Goal: Information Seeking & Learning: Learn about a topic

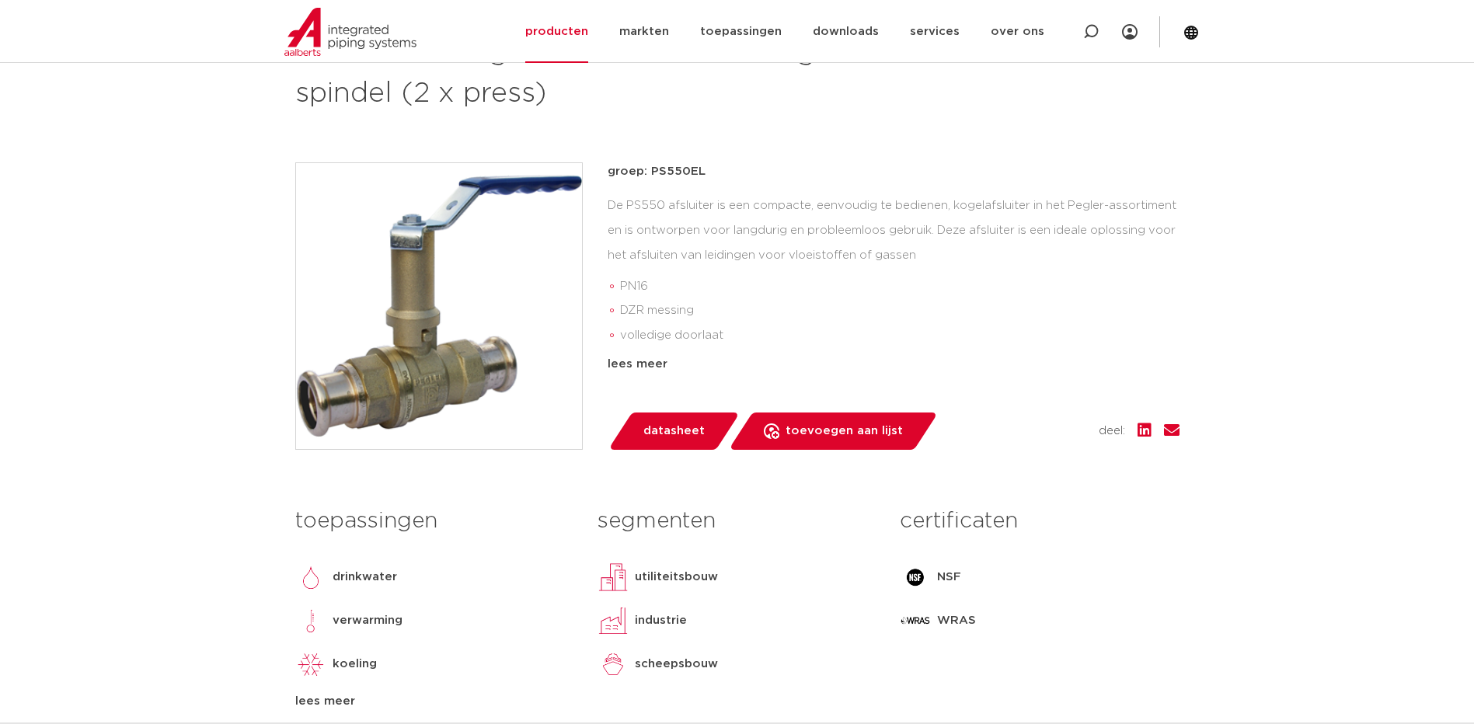
scroll to position [233, 0]
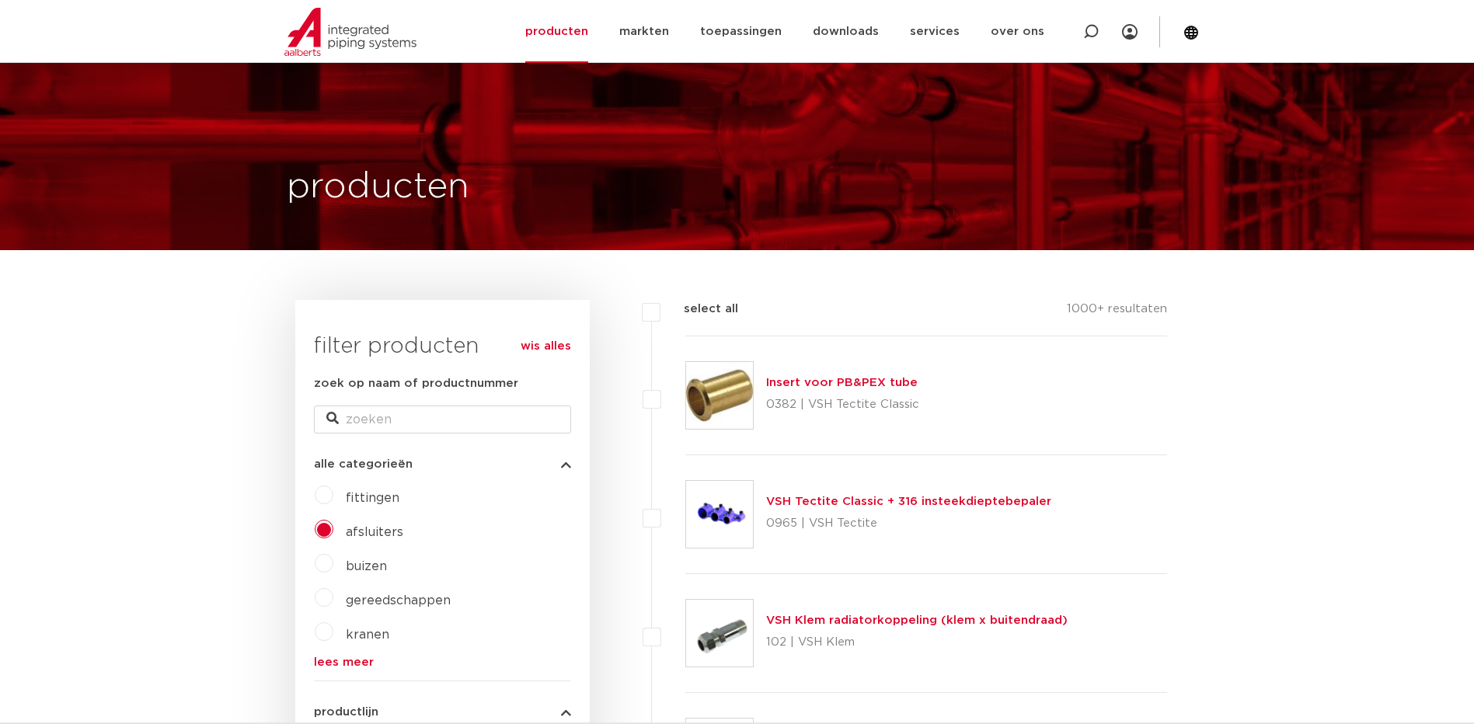
select select
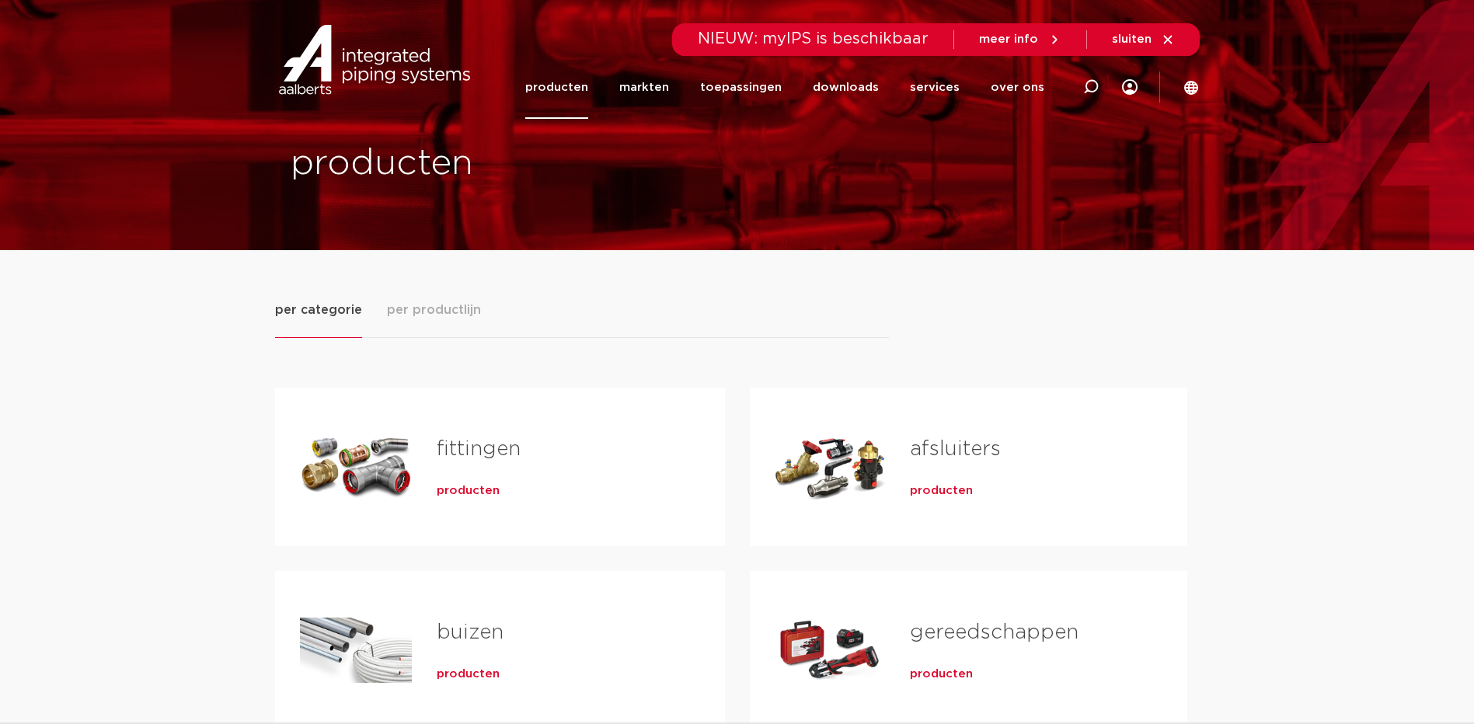
click at [846, 478] on div "Tabs. Open items met enter of spatie, sluit af met escape en navigeer met de pi…" at bounding box center [830, 467] width 111 height 109
click at [946, 493] on span "producten" at bounding box center [941, 491] width 63 height 16
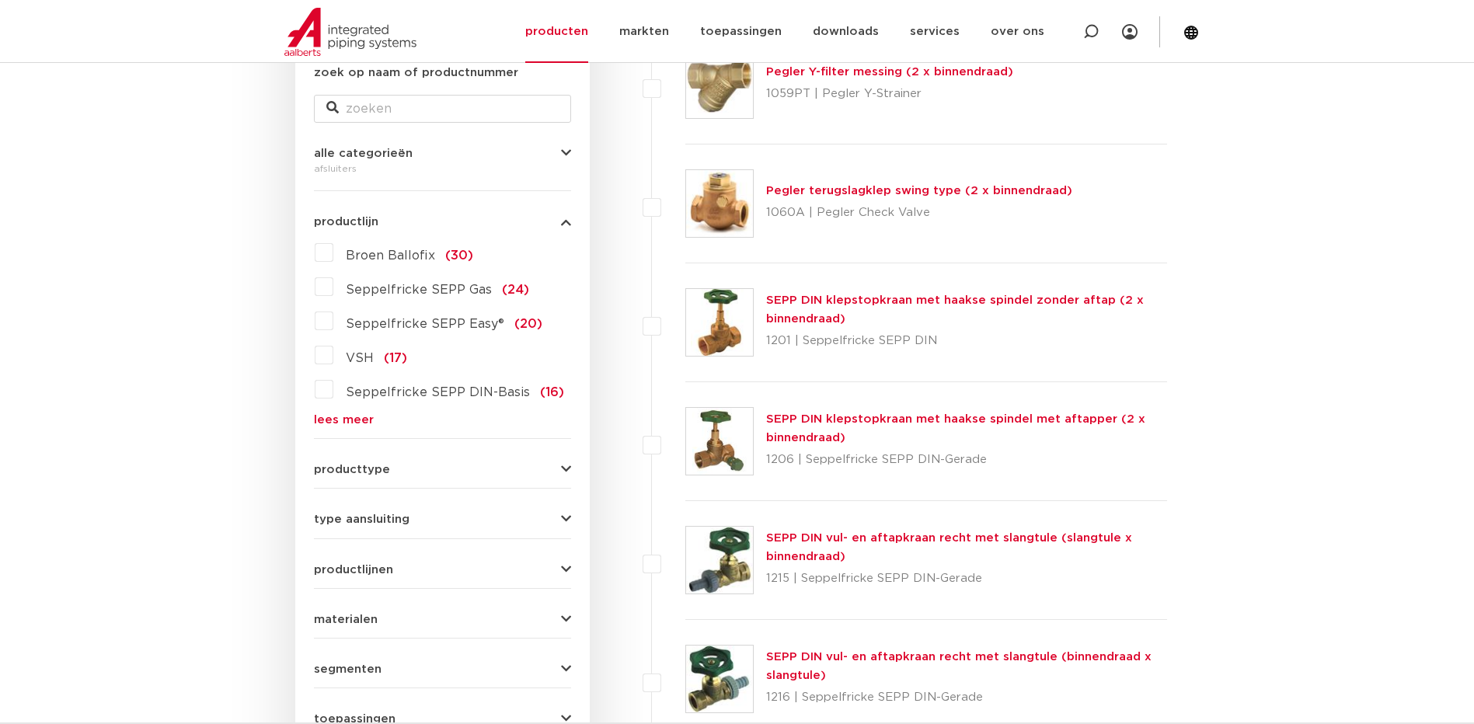
click at [322, 421] on link "lees meer" at bounding box center [442, 420] width 257 height 12
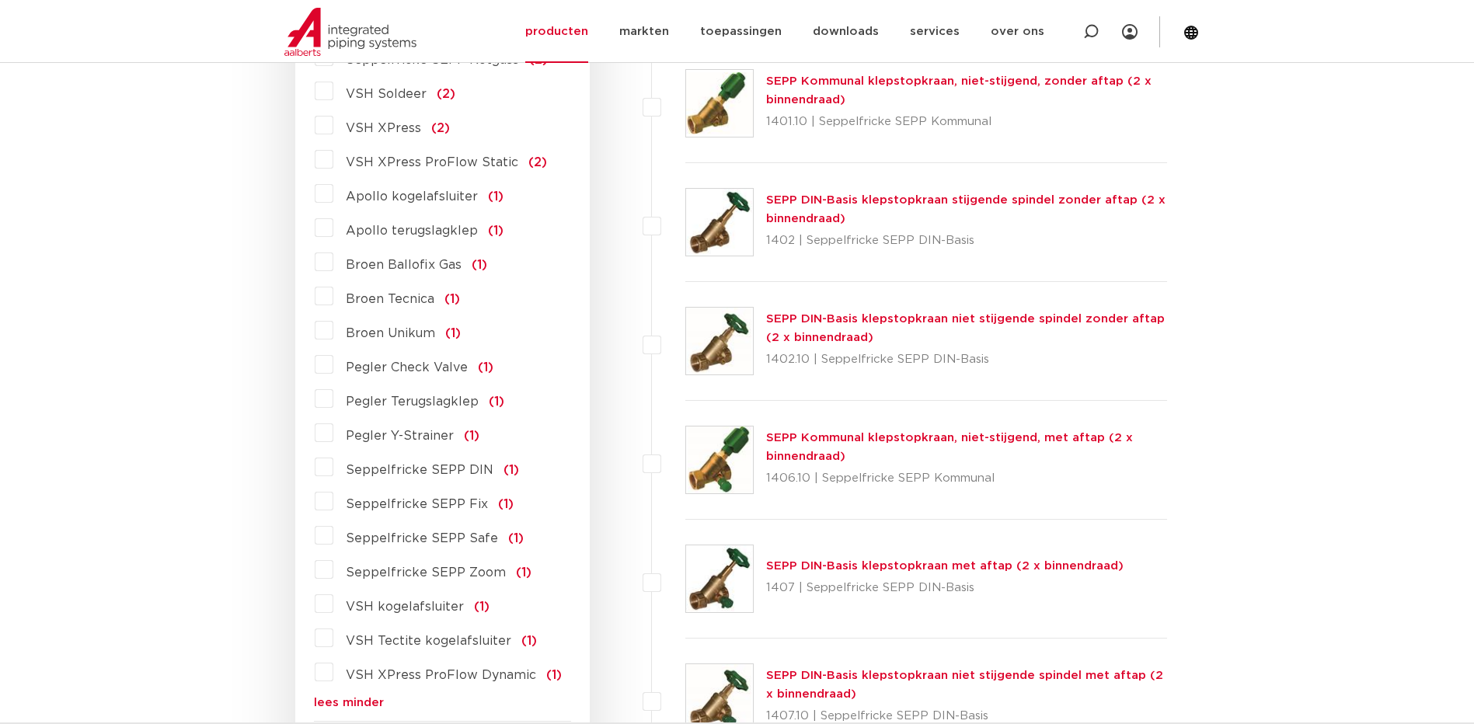
scroll to position [1321, 0]
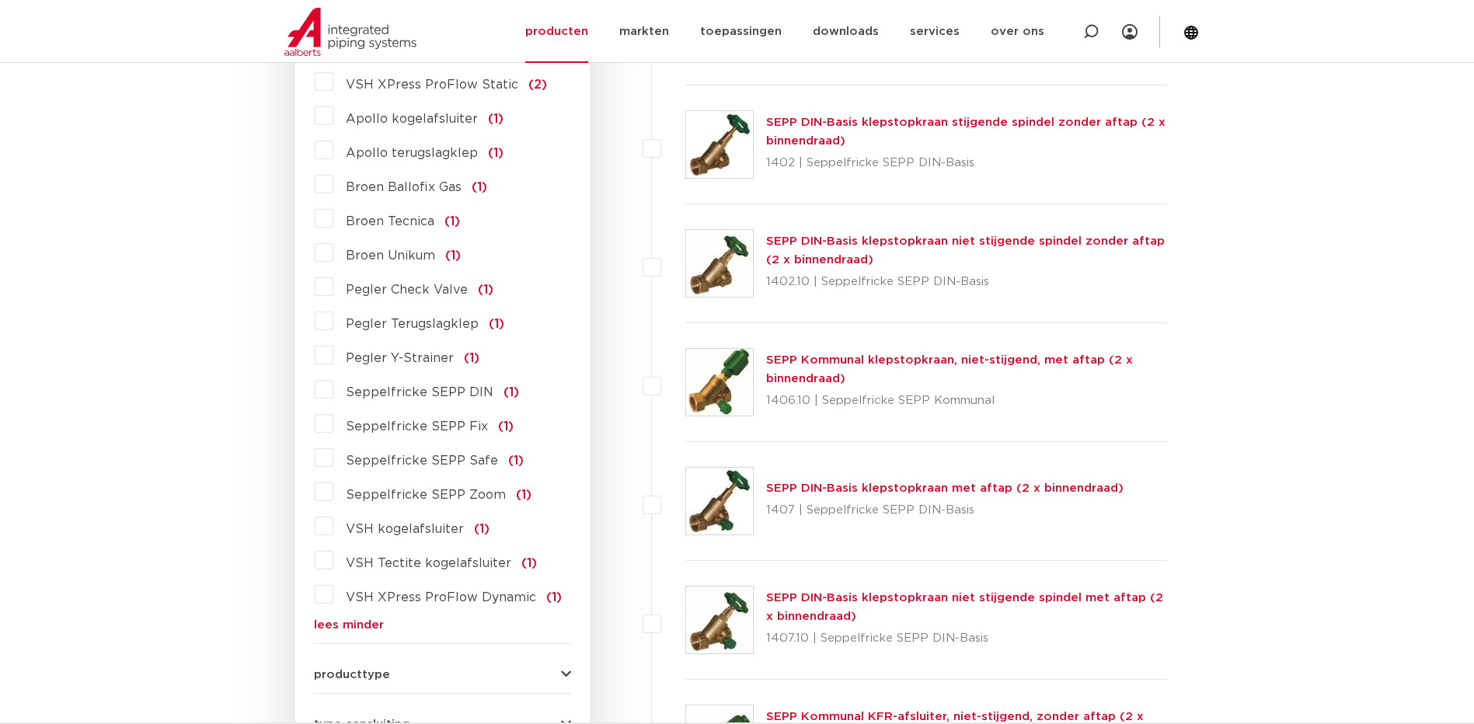
click at [333, 514] on label "VSH kogelafsluiter (1)" at bounding box center [411, 526] width 156 height 25
click at [0, 0] on input "VSH kogelafsluiter (1)" at bounding box center [0, 0] width 0 height 0
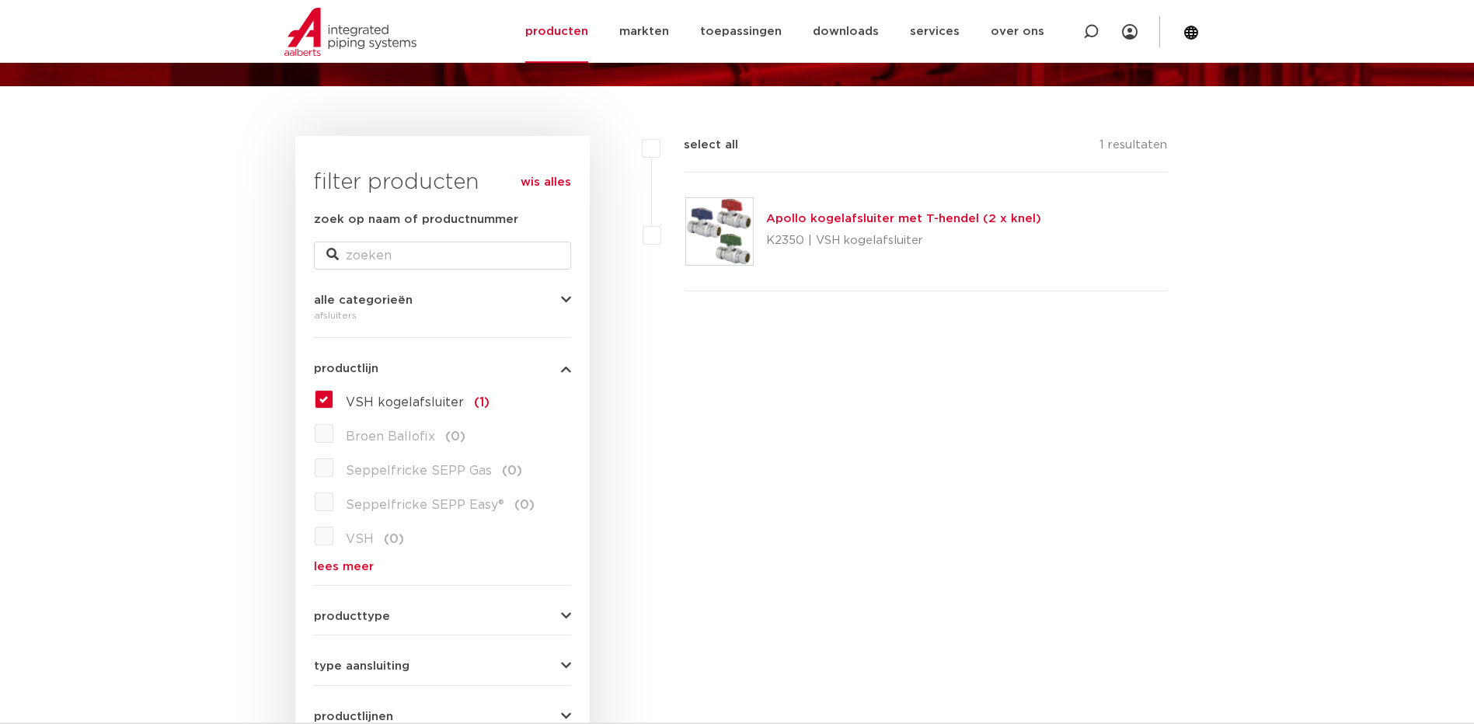
scroll to position [289, 0]
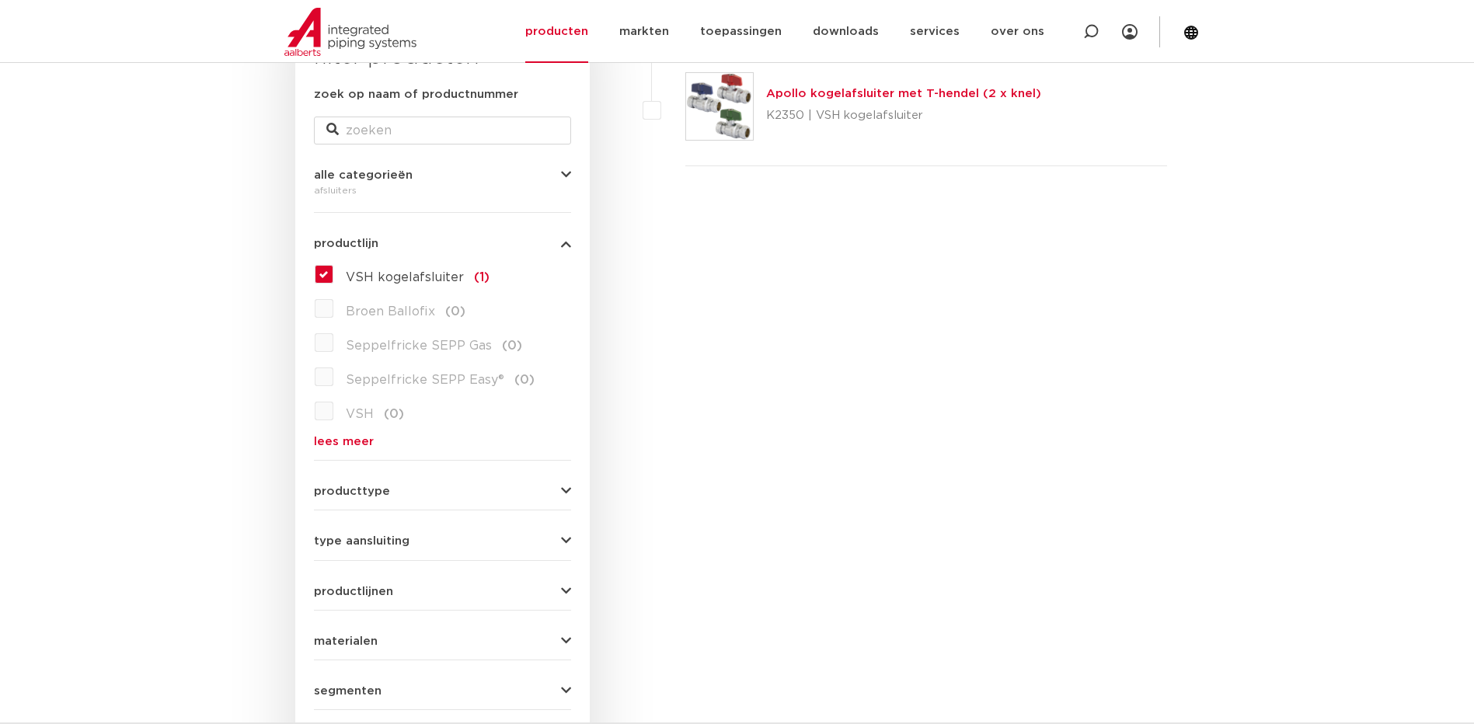
click at [333, 278] on label "VSH kogelafsluiter (1)" at bounding box center [411, 274] width 156 height 25
click at [0, 0] on input "VSH kogelafsluiter (1)" at bounding box center [0, 0] width 0 height 0
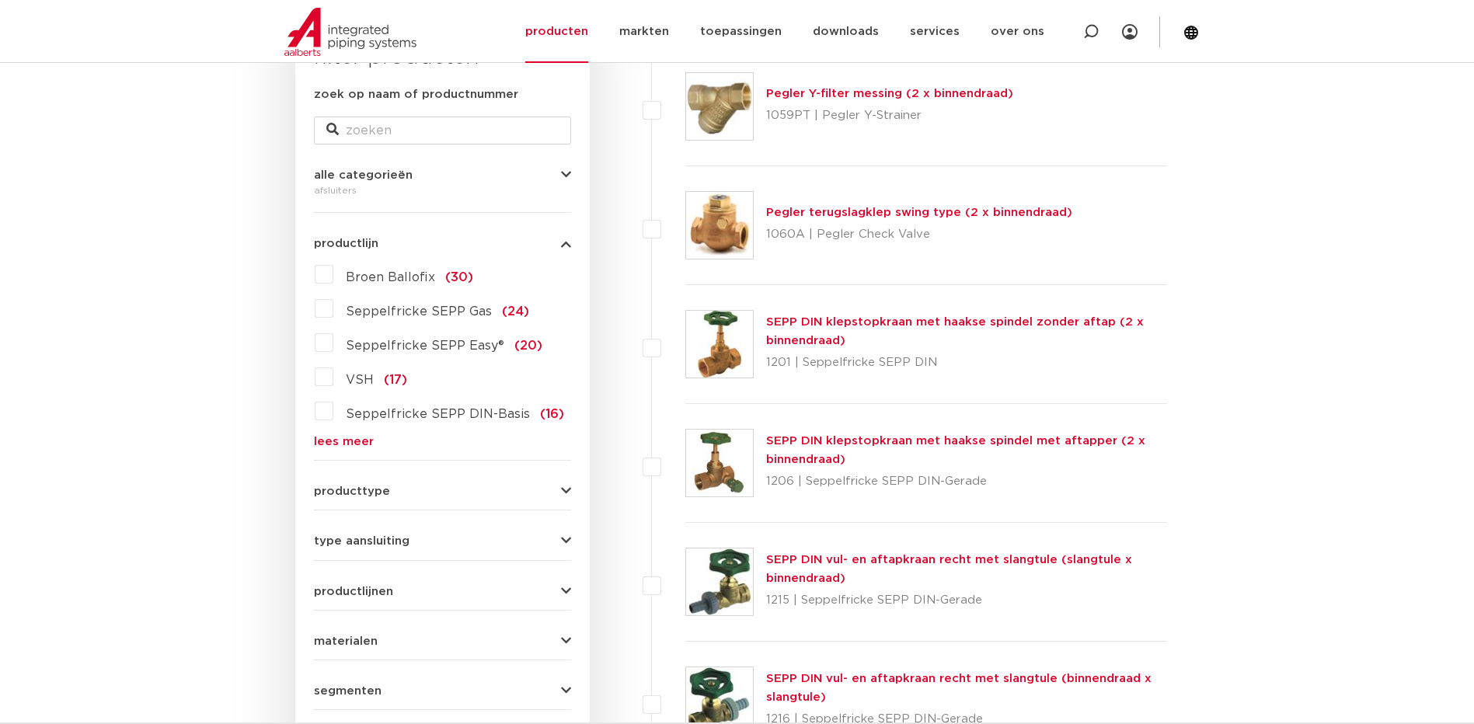
click at [345, 443] on link "lees meer" at bounding box center [442, 442] width 257 height 12
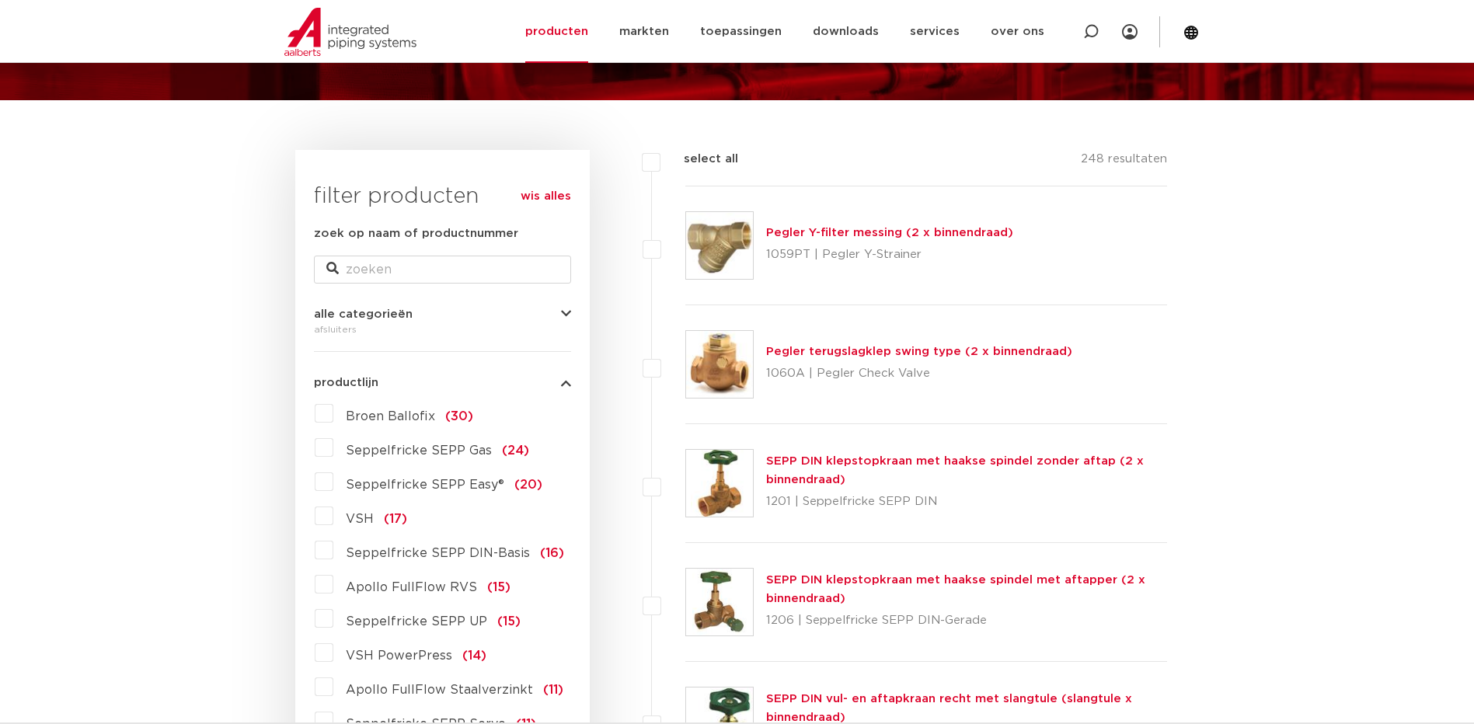
scroll to position [78, 0]
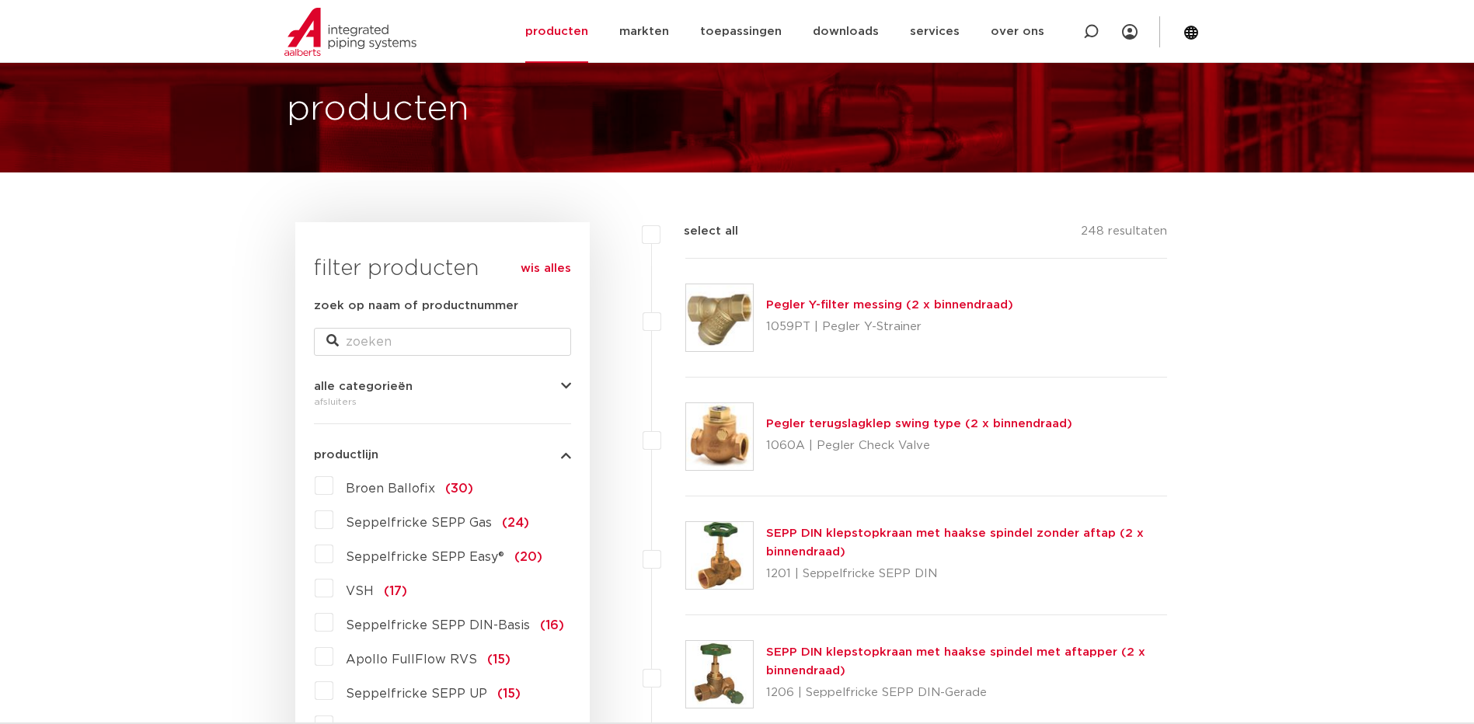
click at [333, 588] on label "VSH (17)" at bounding box center [370, 588] width 74 height 25
click at [0, 0] on input "VSH (17)" at bounding box center [0, 0] width 0 height 0
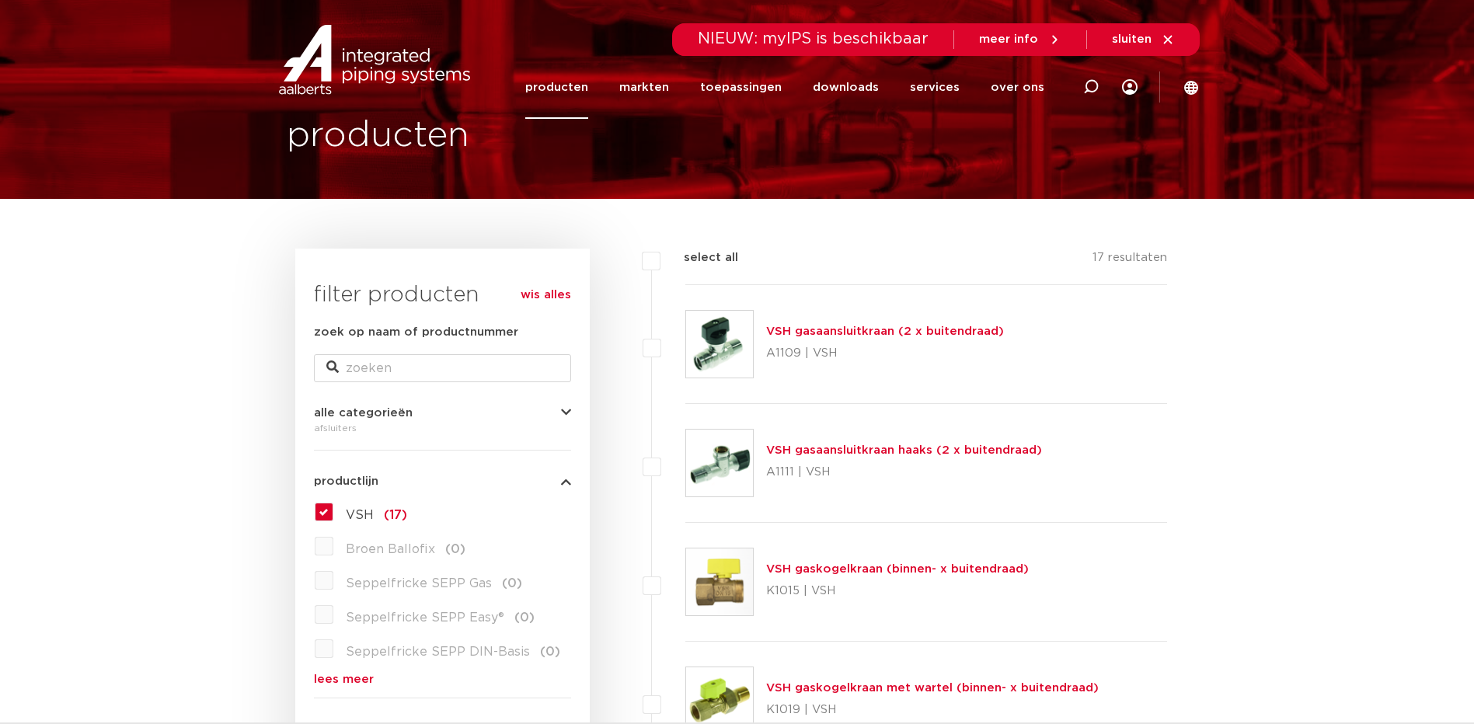
scroll to position [78, 0]
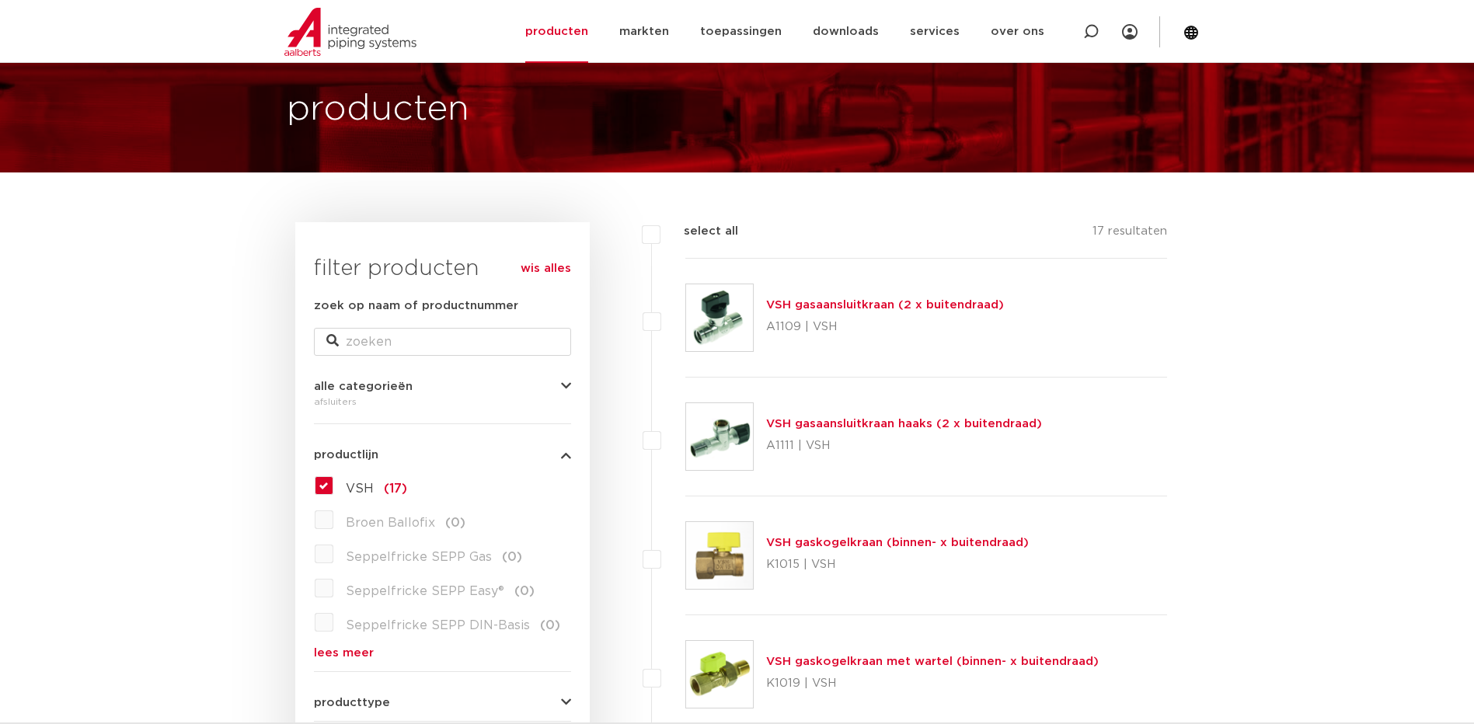
click at [333, 491] on label "VSH (17)" at bounding box center [370, 485] width 74 height 25
click at [0, 0] on input "VSH (17)" at bounding box center [0, 0] width 0 height 0
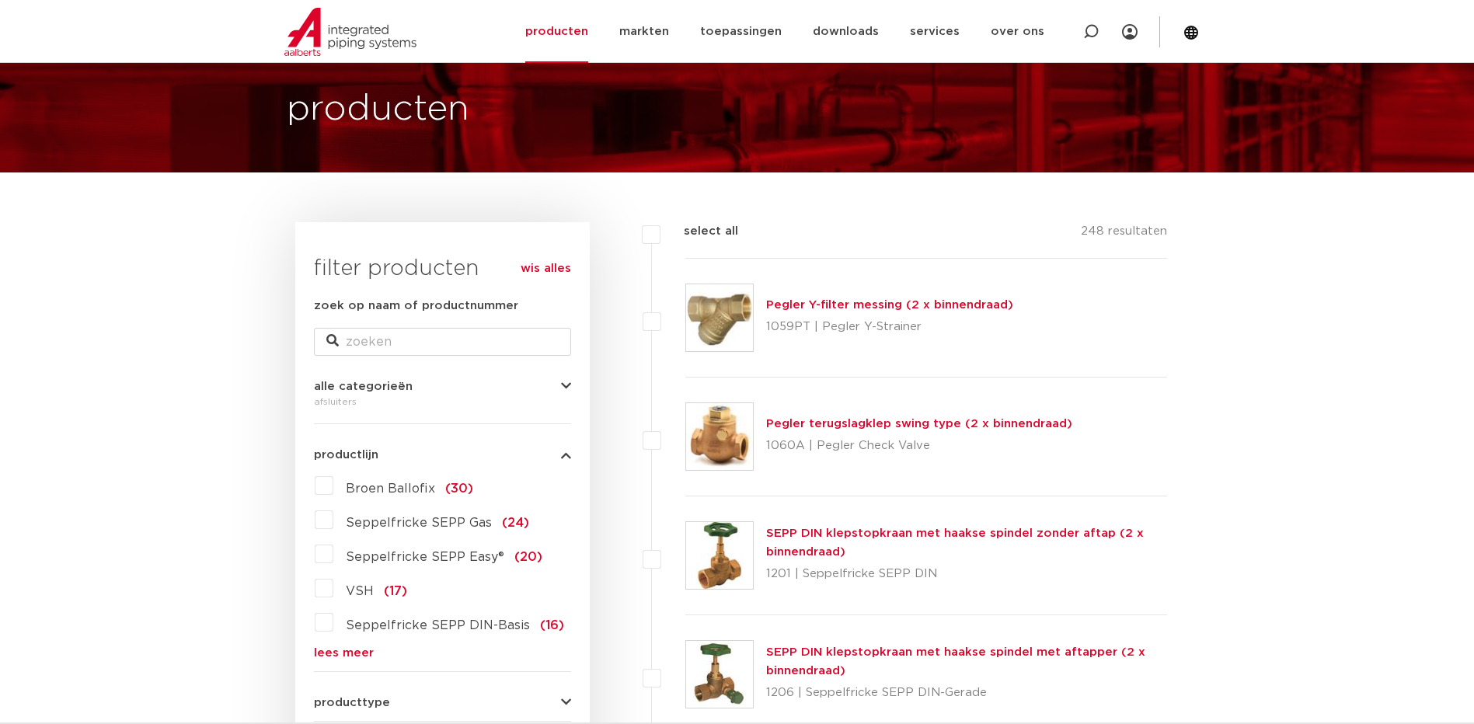
drag, startPoint x: 346, startPoint y: 653, endPoint x: 356, endPoint y: 653, distance: 10.1
click at [346, 653] on link "lees meer" at bounding box center [442, 653] width 257 height 12
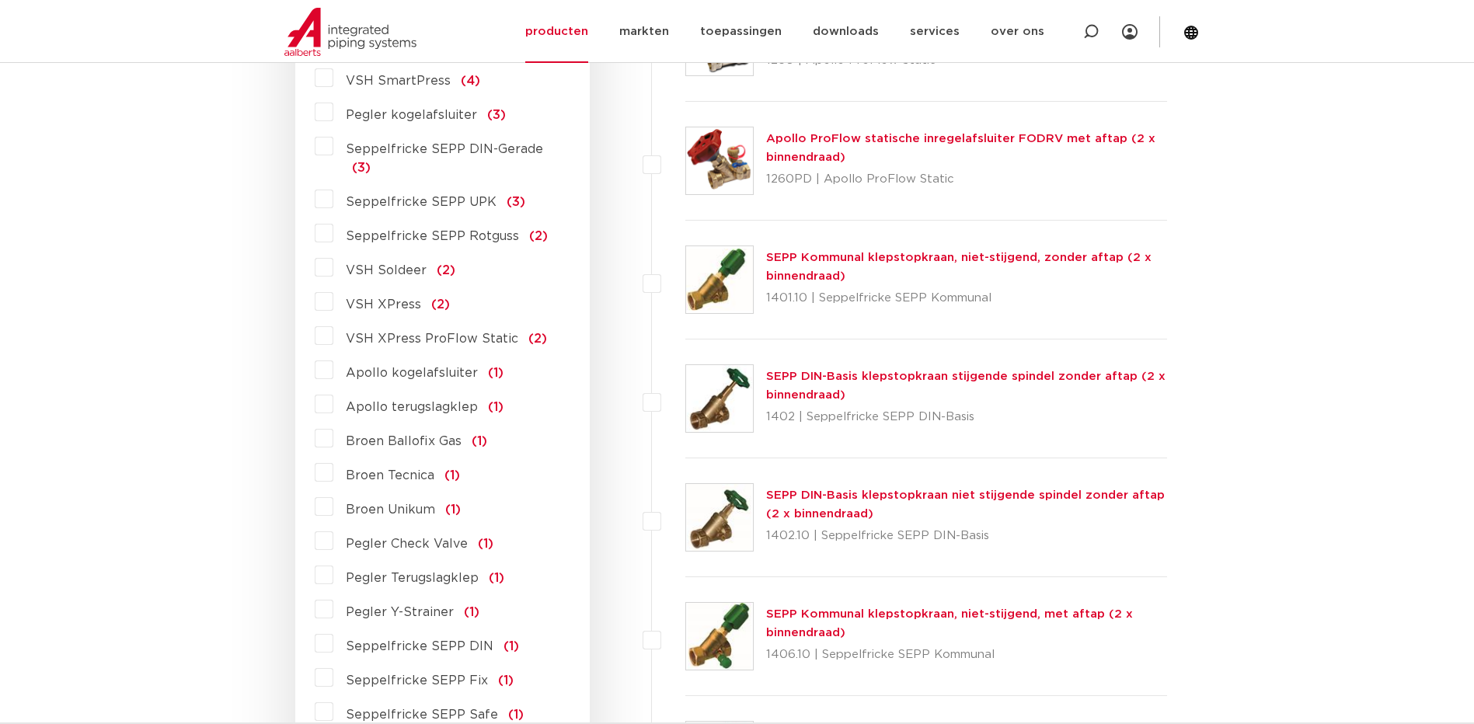
scroll to position [1088, 0]
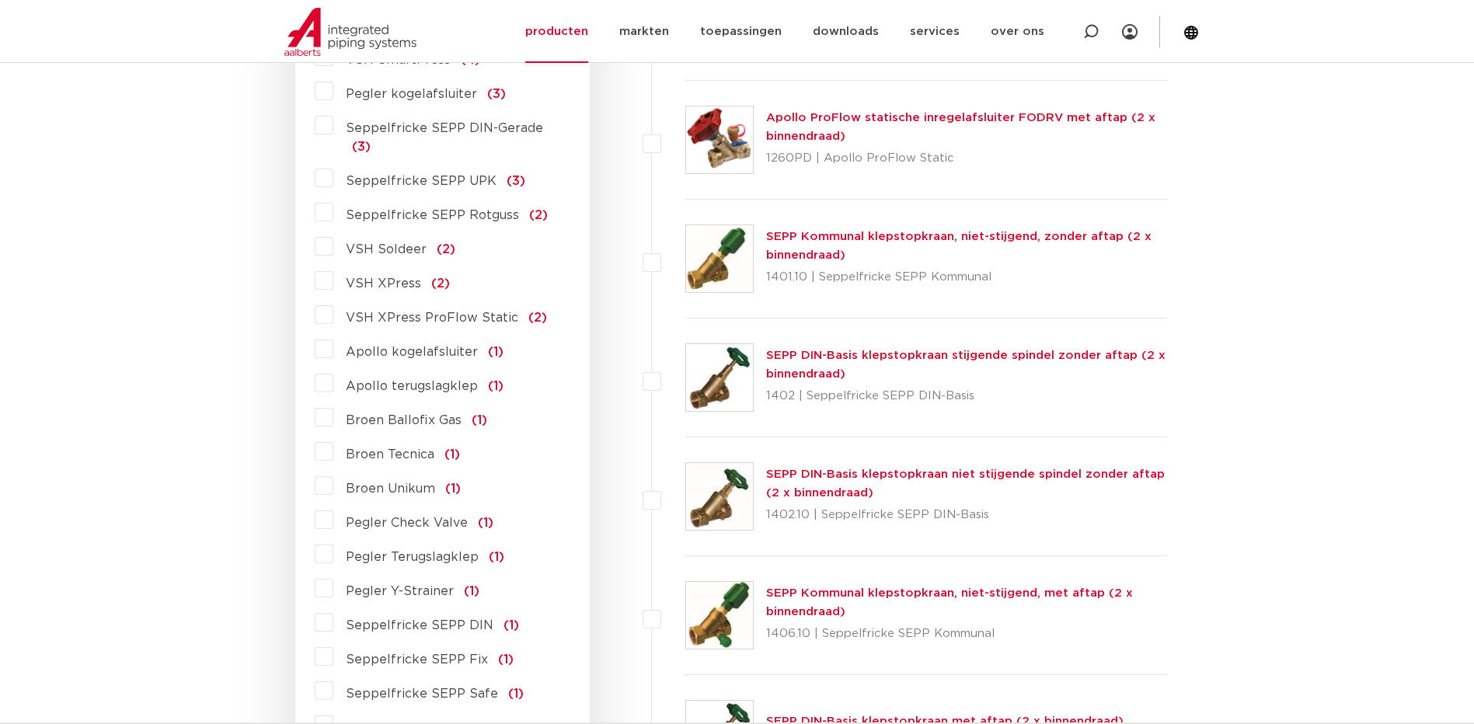
click at [333, 302] on label "VSH XPress ProFlow Static (2)" at bounding box center [440, 314] width 214 height 25
click at [0, 0] on input "VSH XPress ProFlow Static (2)" at bounding box center [0, 0] width 0 height 0
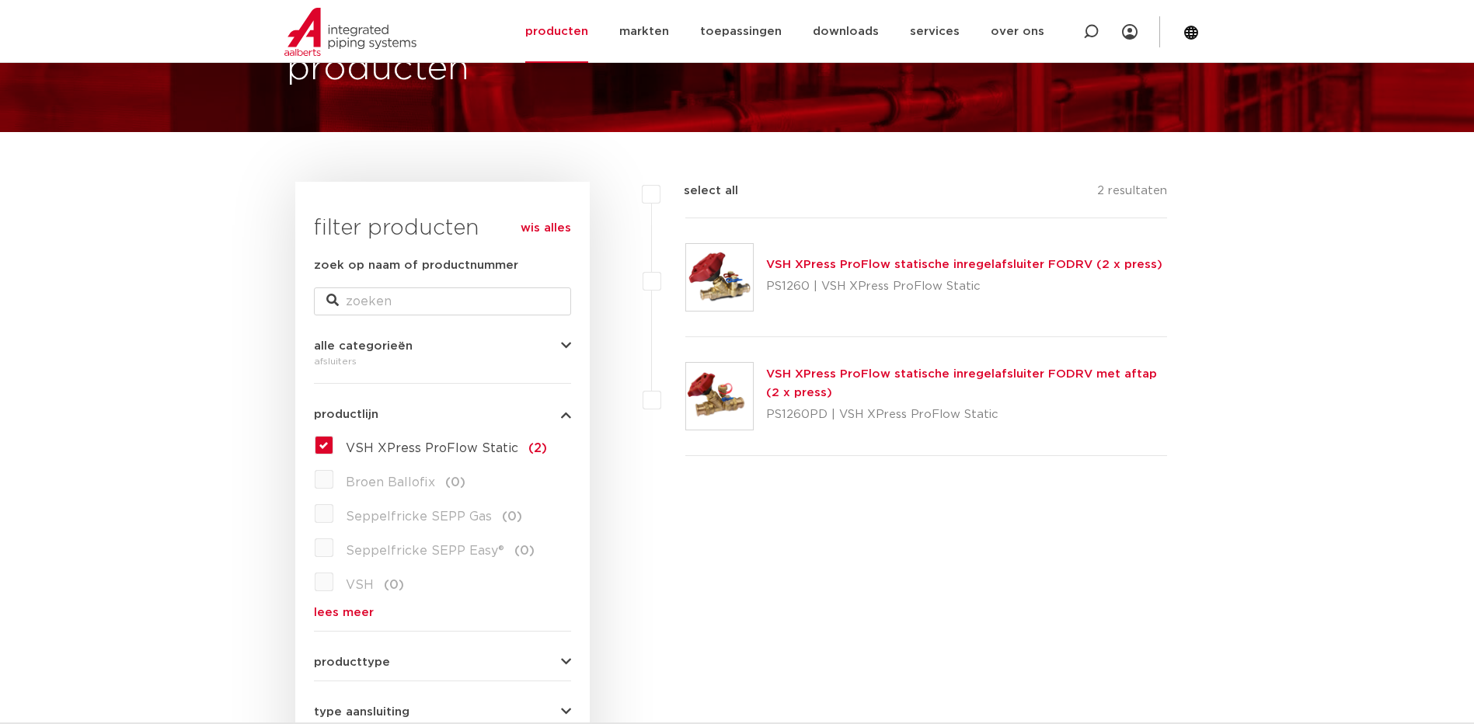
scroll to position [78, 0]
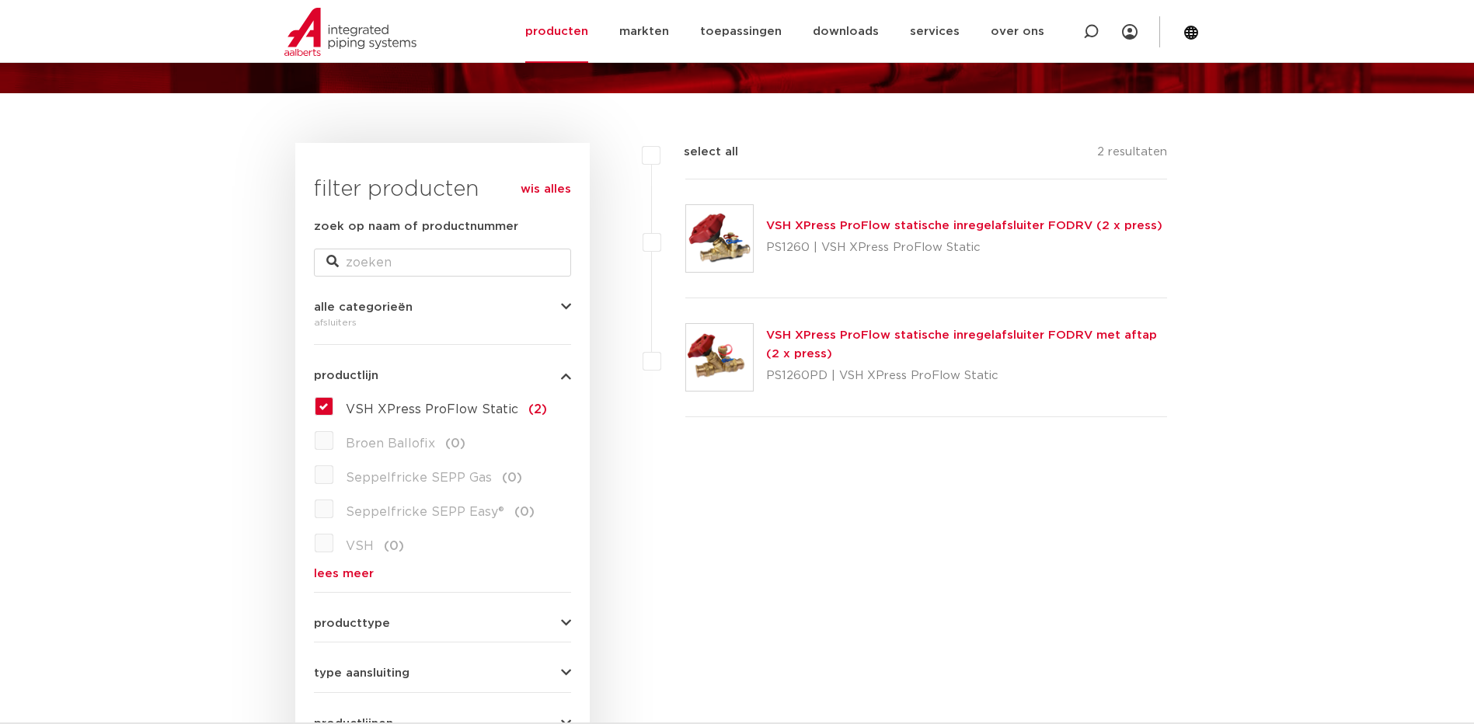
scroll to position [388, 0]
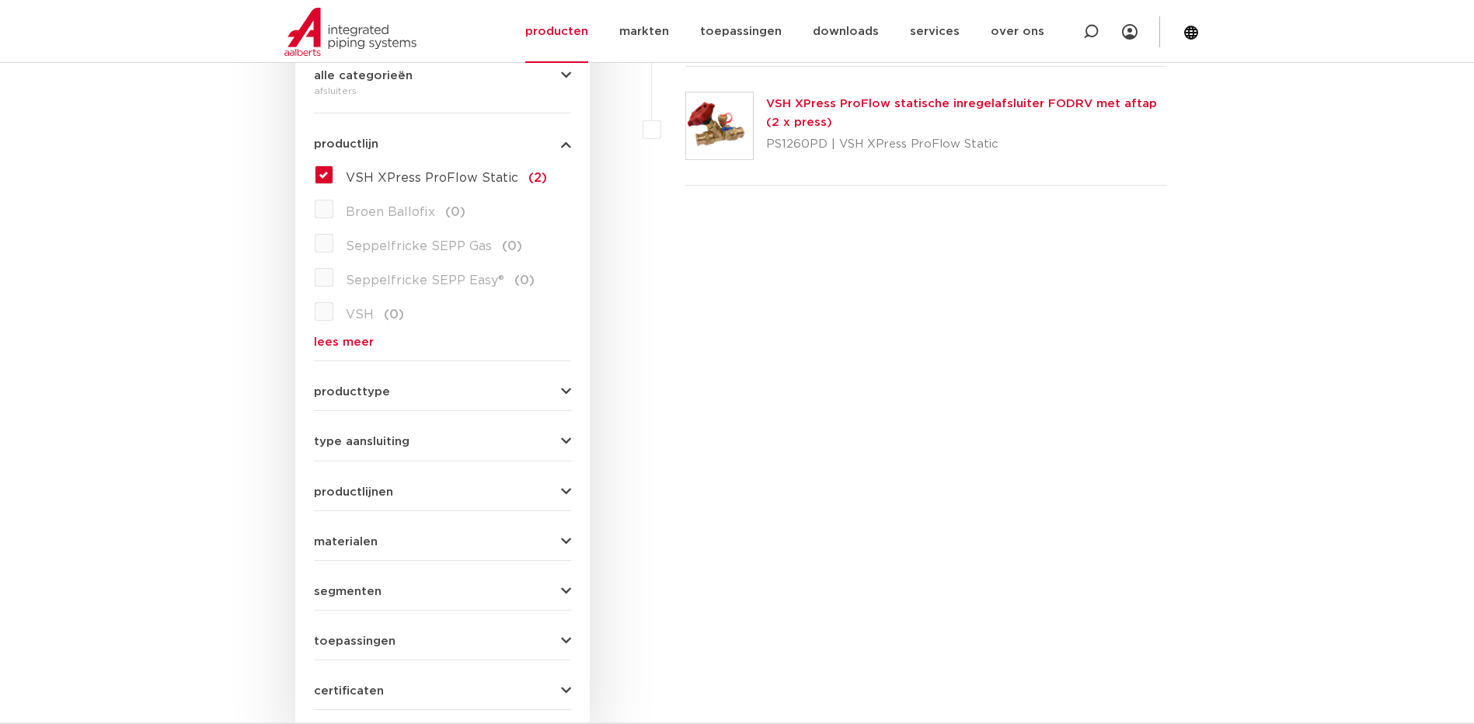
click at [333, 177] on label "VSH XPress ProFlow Static (2)" at bounding box center [440, 174] width 214 height 25
click at [0, 0] on input "VSH XPress ProFlow Static (2)" at bounding box center [0, 0] width 0 height 0
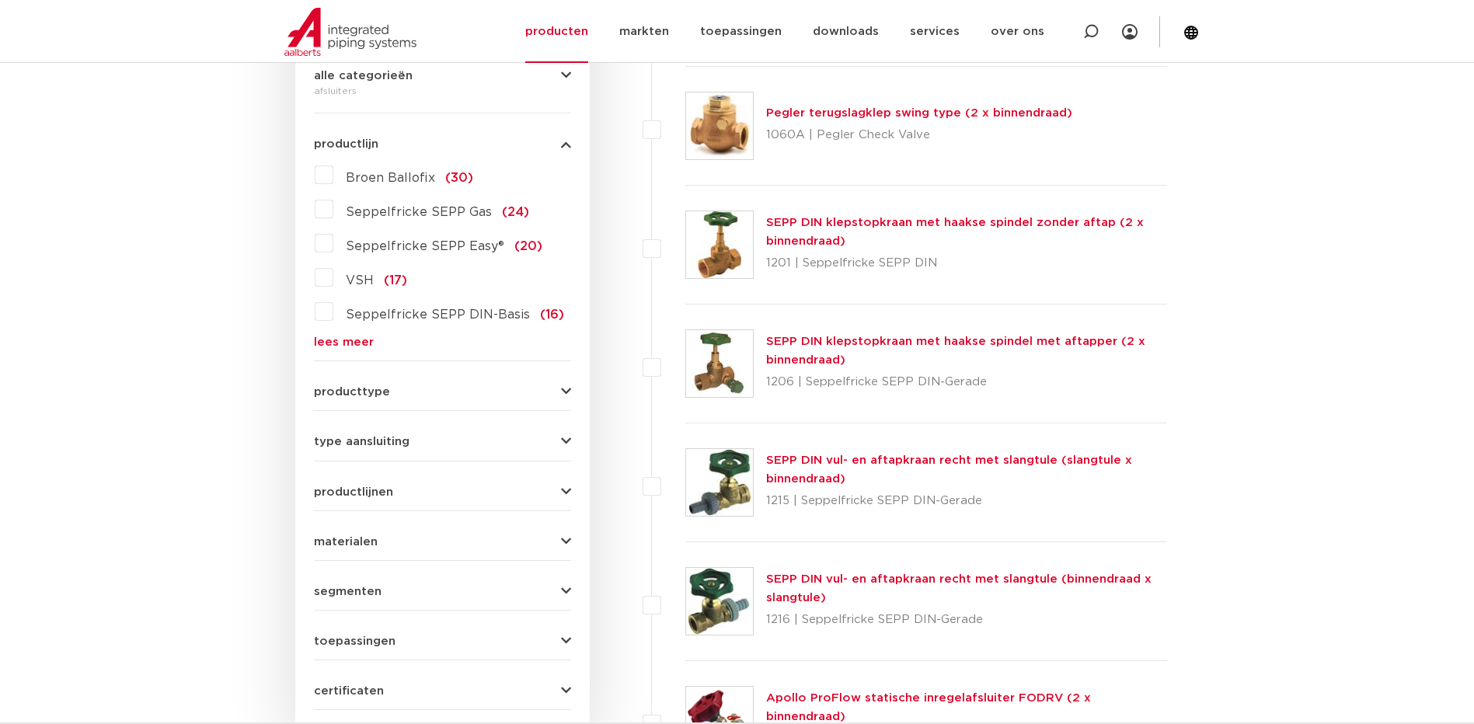
click at [347, 350] on form "zoek op naam of productnummer alle categorieën afsluiters [GEOGRAPHIC_DATA] afs…" at bounding box center [442, 348] width 257 height 724
click at [349, 344] on link "lees meer" at bounding box center [442, 342] width 257 height 12
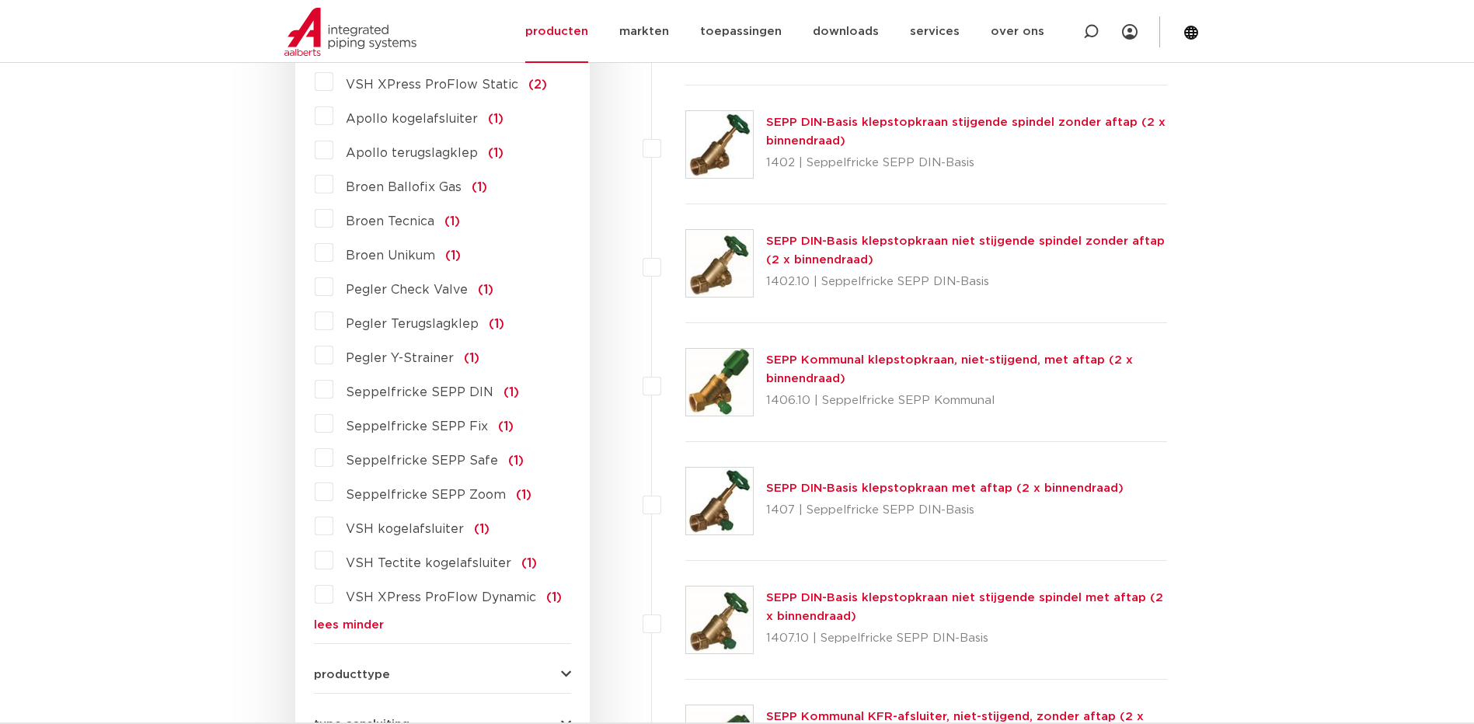
scroll to position [1398, 0]
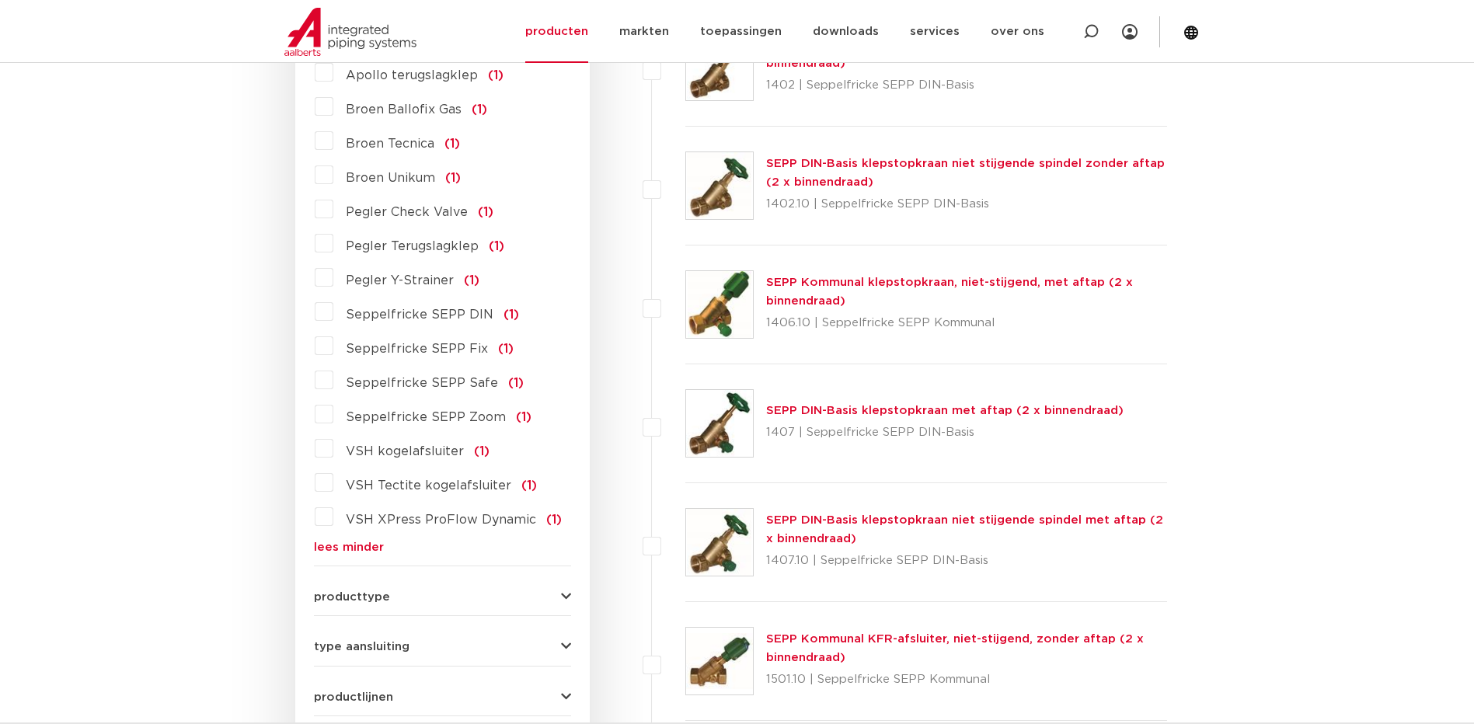
click at [333, 470] on label "VSH Tectite kogelafsluiter (1)" at bounding box center [435, 482] width 204 height 25
click at [0, 0] on input "VSH Tectite kogelafsluiter (1)" at bounding box center [0, 0] width 0 height 0
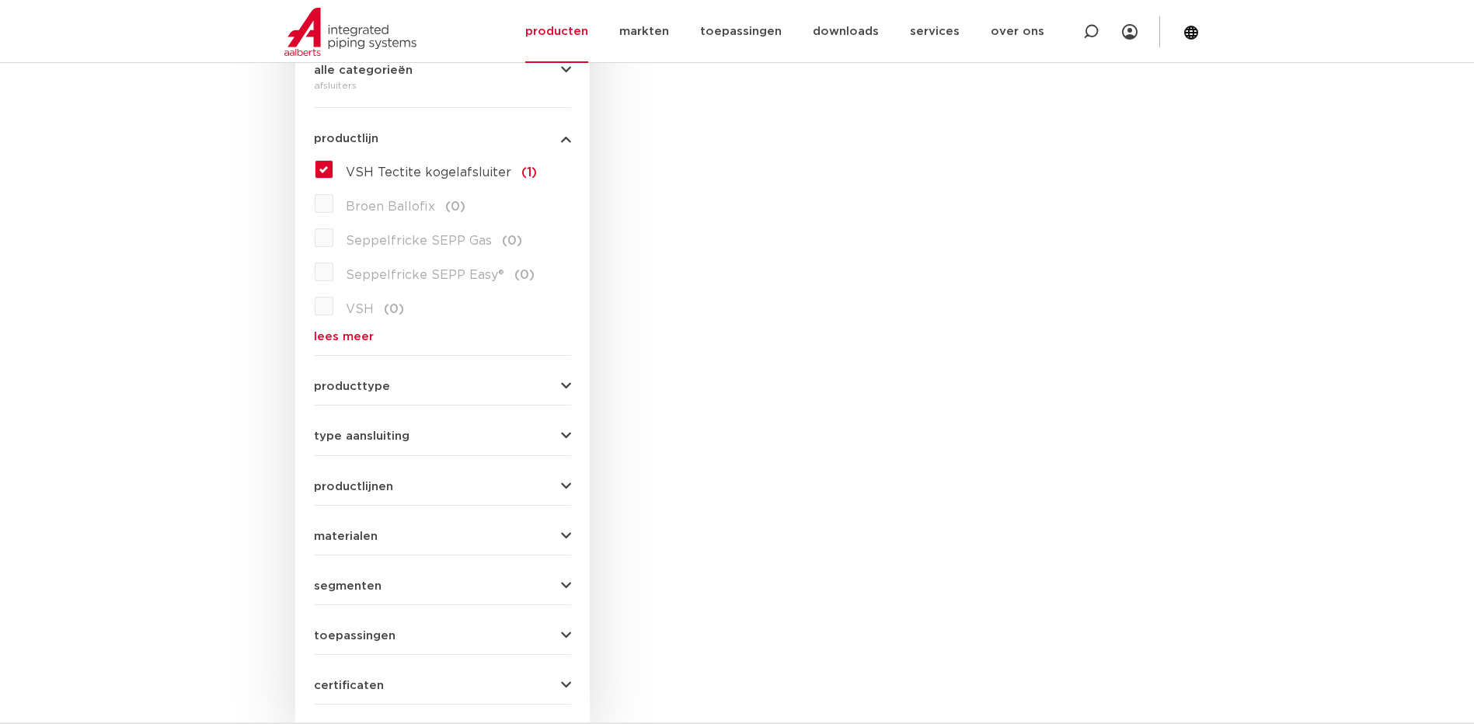
scroll to position [388, 0]
click at [333, 178] on label "VSH Tectite kogelafsluiter (1)" at bounding box center [435, 174] width 204 height 25
click at [0, 0] on input "VSH Tectite kogelafsluiter (1)" at bounding box center [0, 0] width 0 height 0
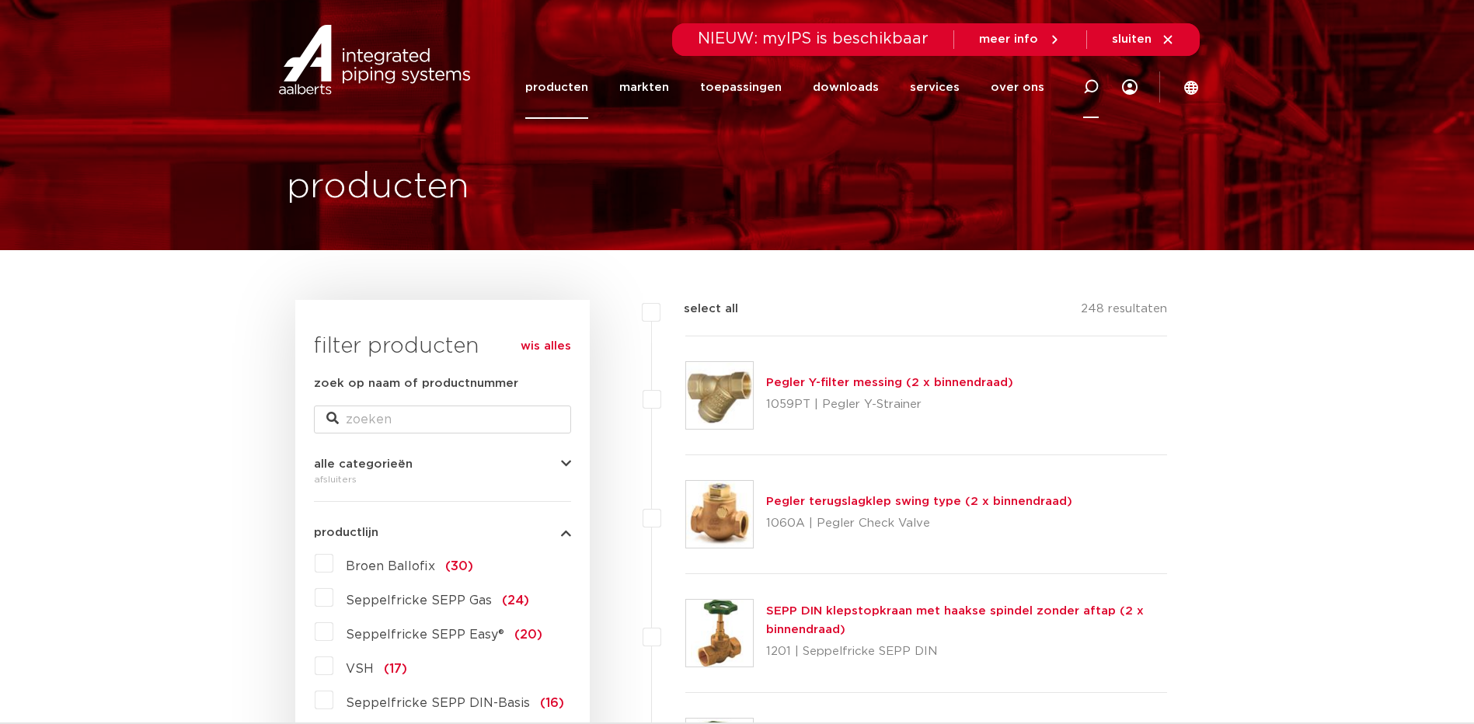
click at [1089, 84] on icon at bounding box center [1091, 87] width 16 height 16
paste input "1025000101"
type input "1025000101"
click button "Zoeken" at bounding box center [0, 0] width 0 height 0
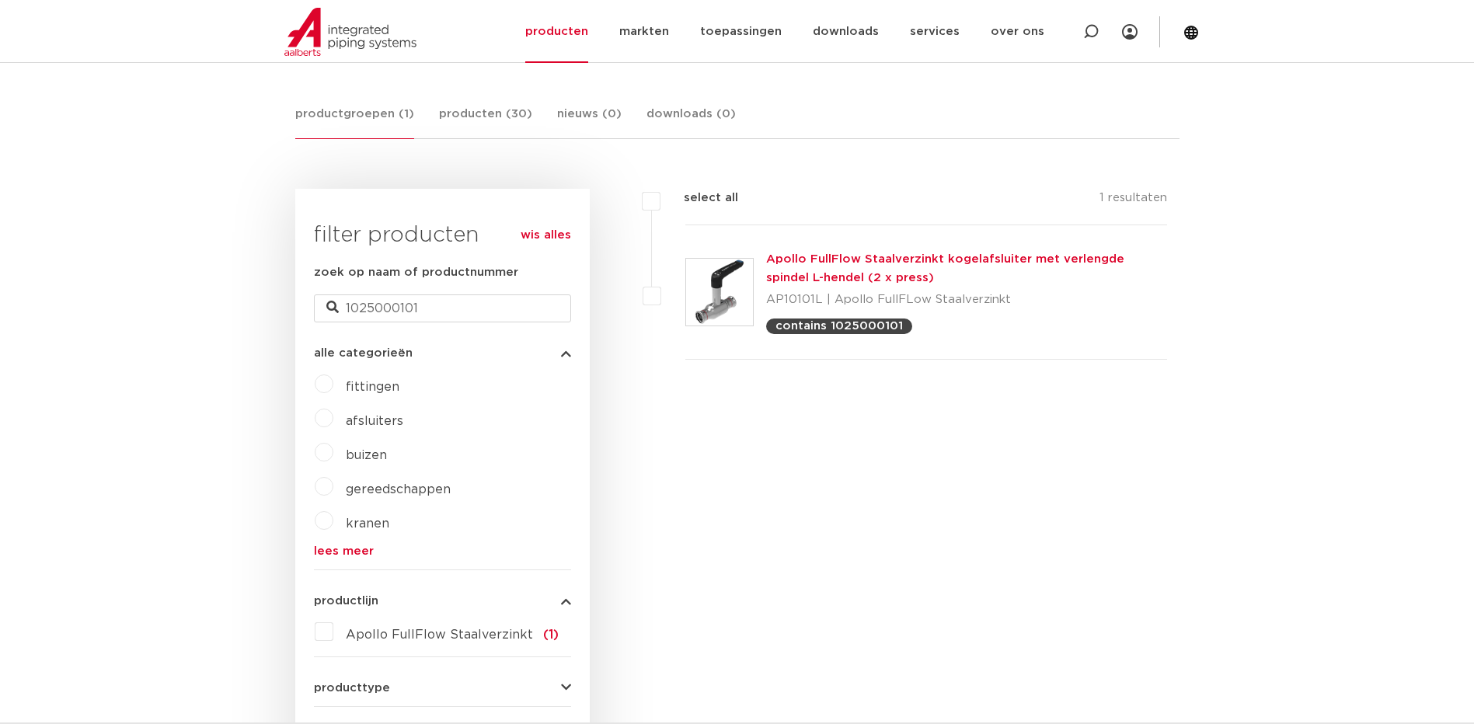
scroll to position [466, 0]
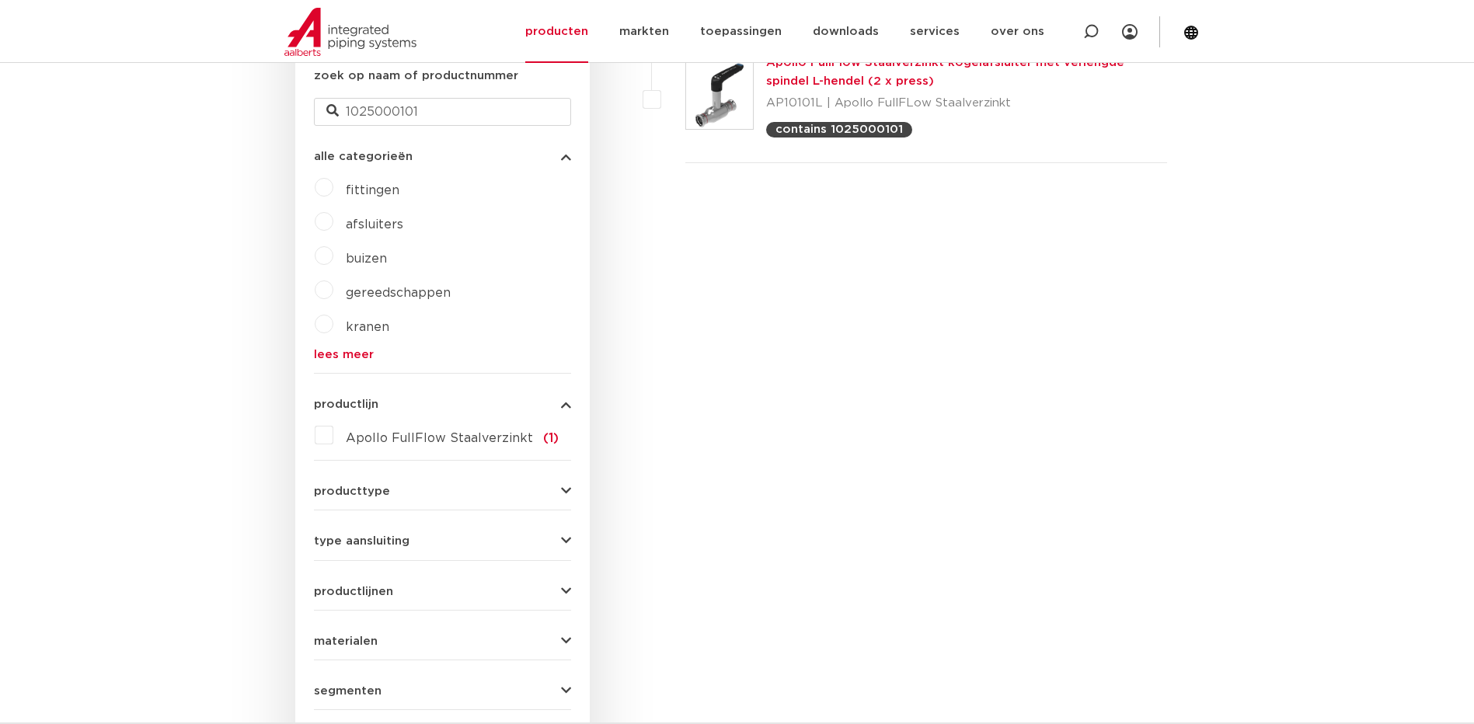
click at [333, 434] on label "Apollo FullFlow Staalverzinkt (1)" at bounding box center [445, 435] width 225 height 25
click at [0, 0] on input "Apollo FullFlow Staalverzinkt (1)" at bounding box center [0, 0] width 0 height 0
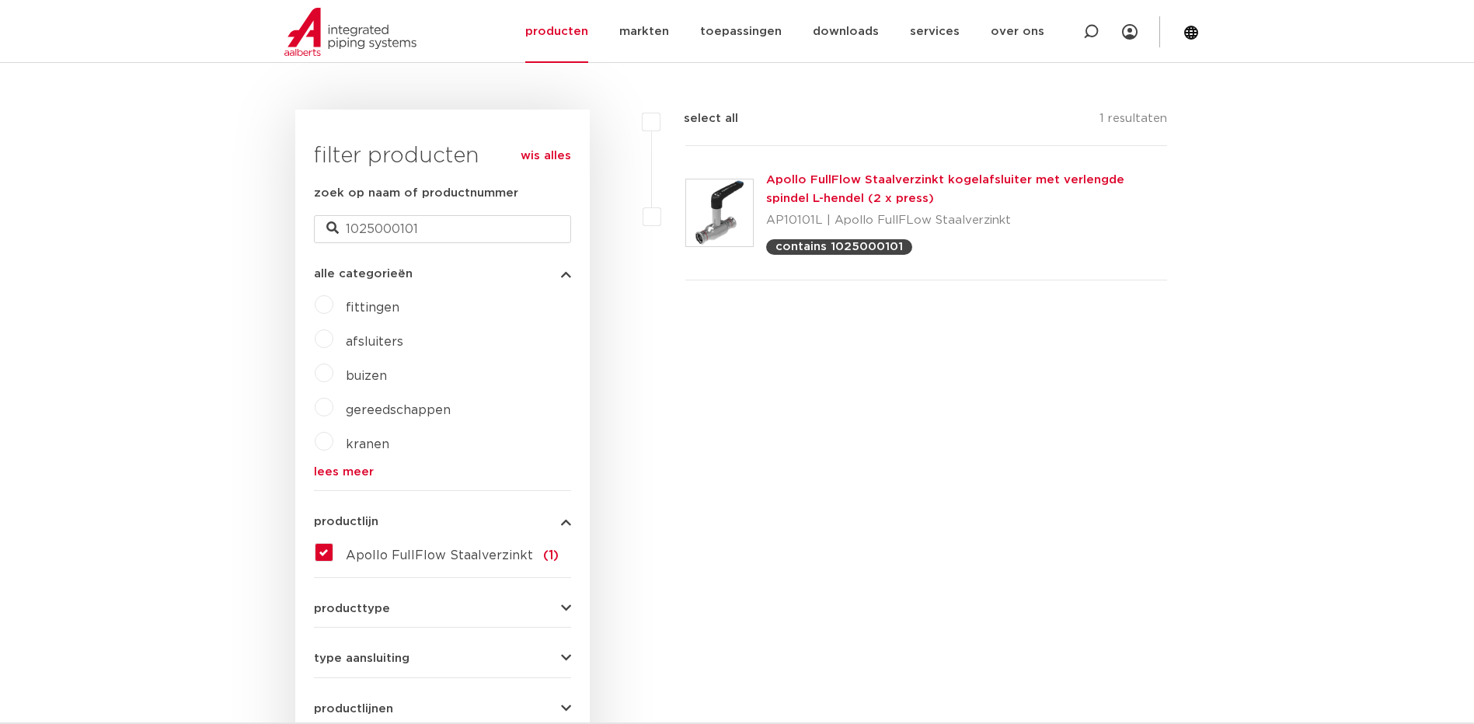
scroll to position [311, 0]
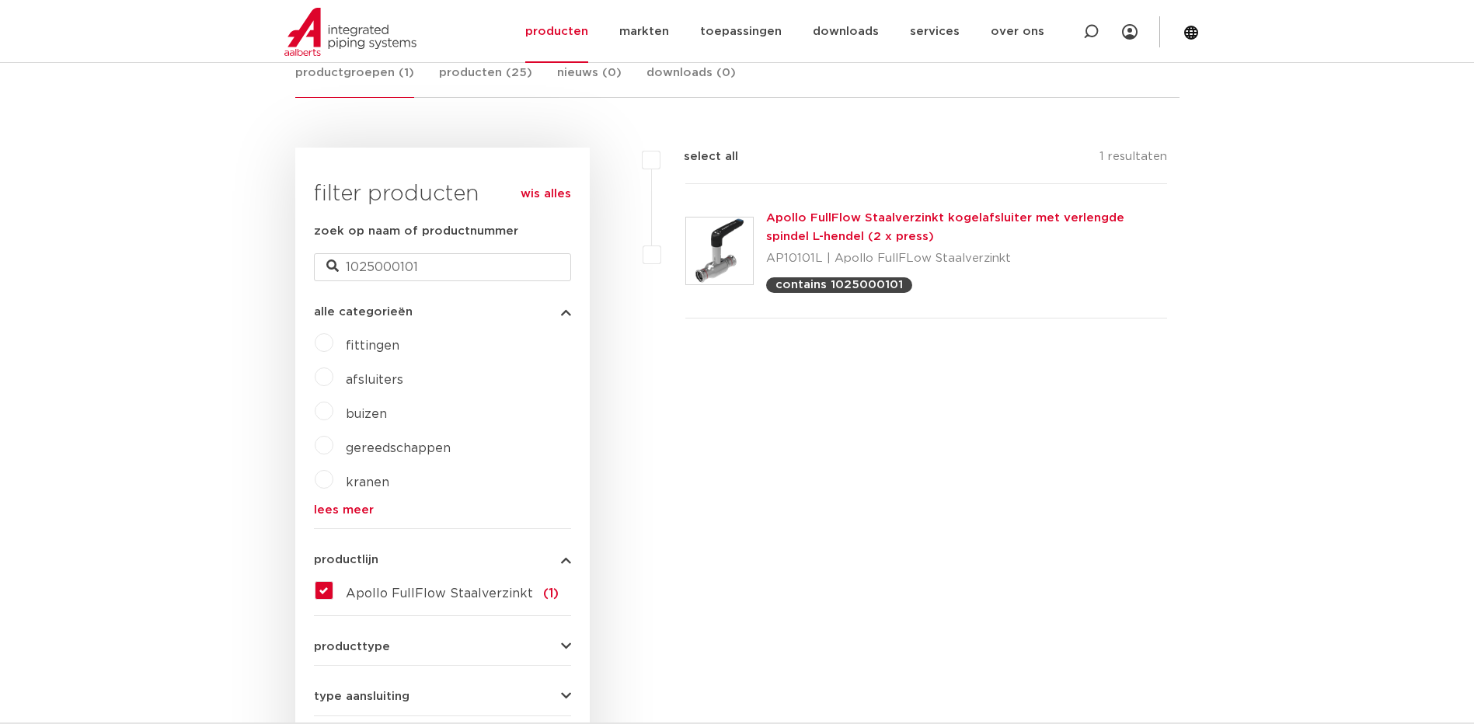
click at [813, 224] on link "Apollo FullFlow Staalverzinkt kogelafsluiter met verlengde spindel L-hendel (2 …" at bounding box center [945, 227] width 358 height 30
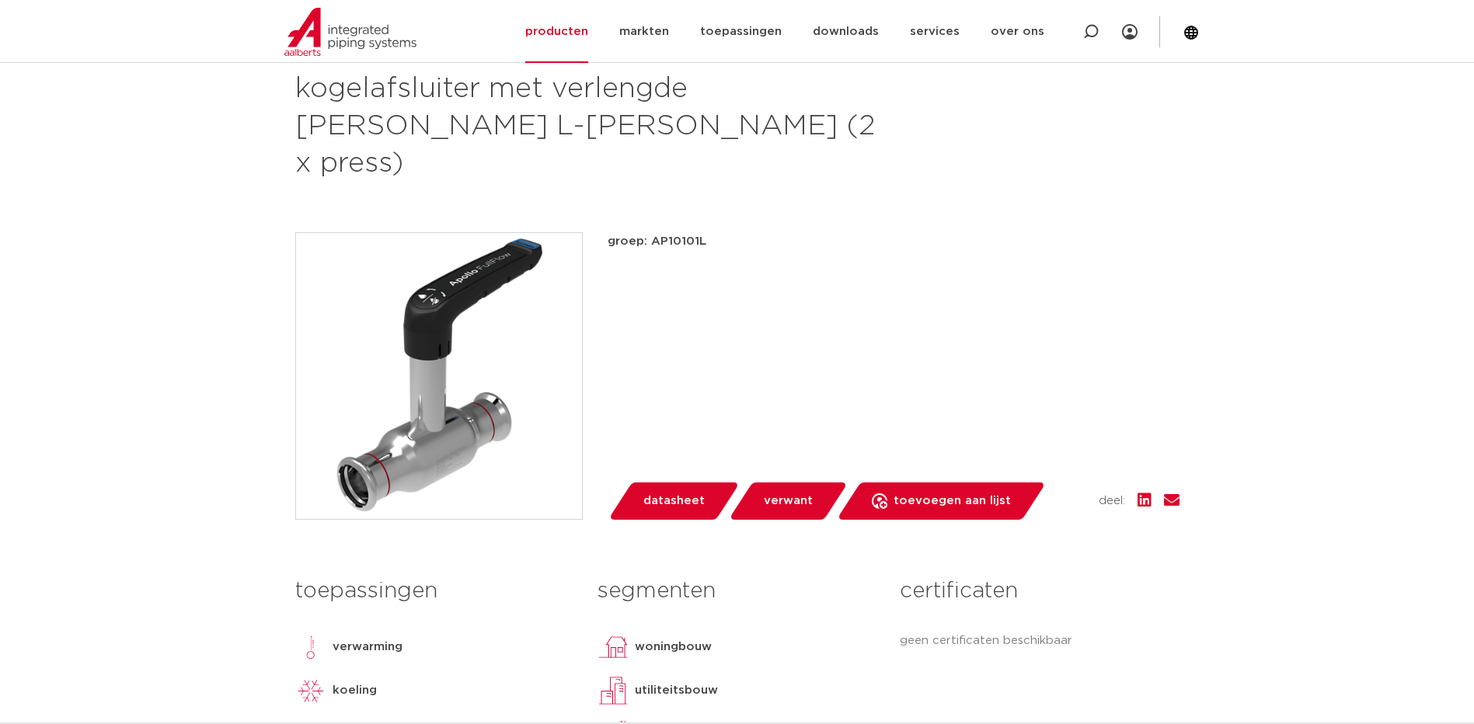
scroll to position [233, 0]
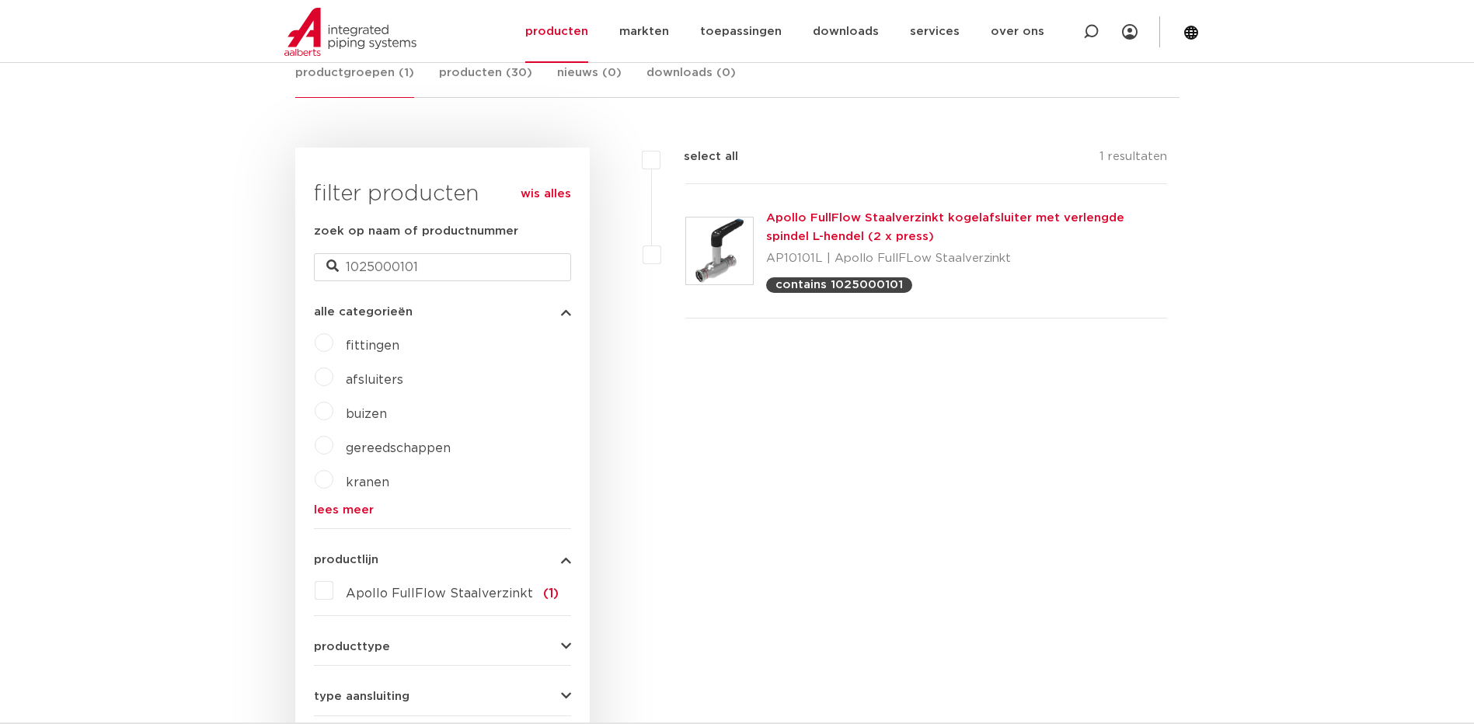
click at [333, 375] on label "afsluiters" at bounding box center [368, 376] width 70 height 25
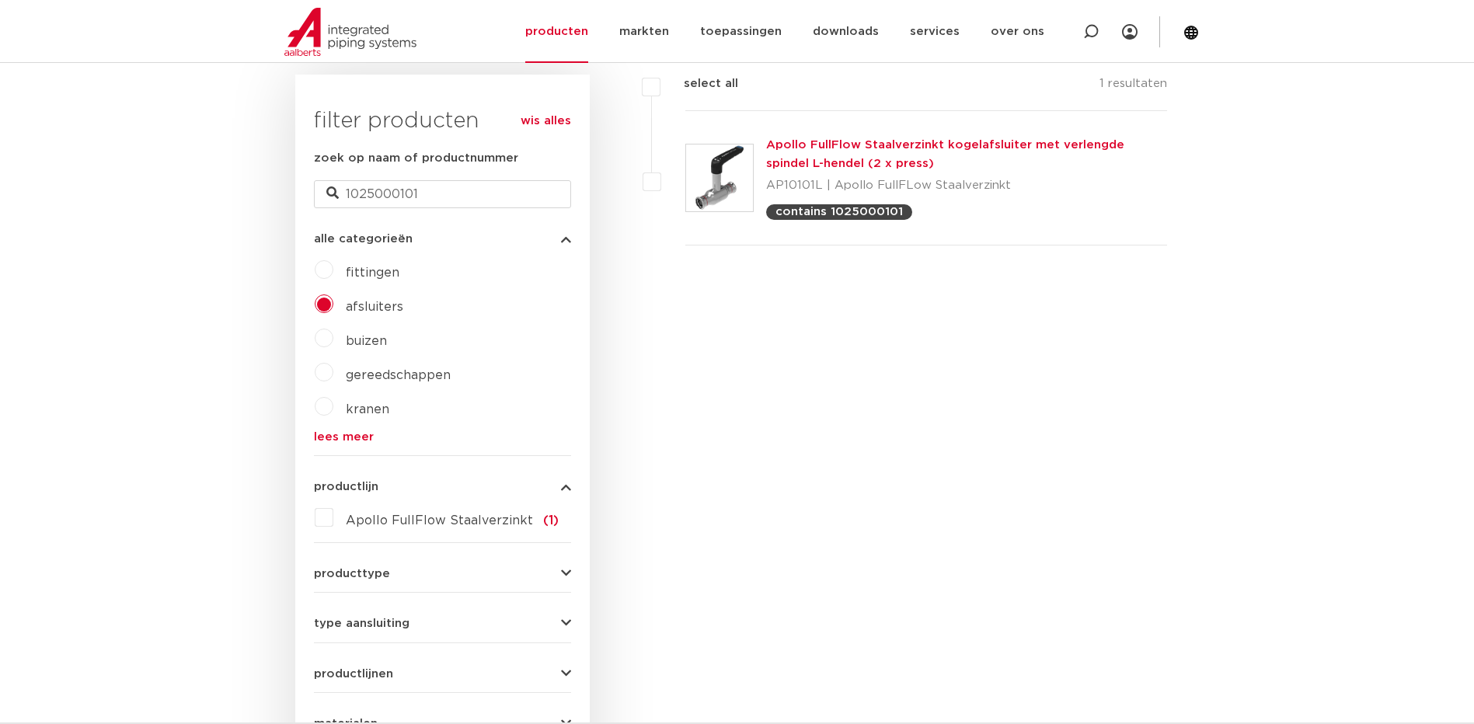
scroll to position [388, 0]
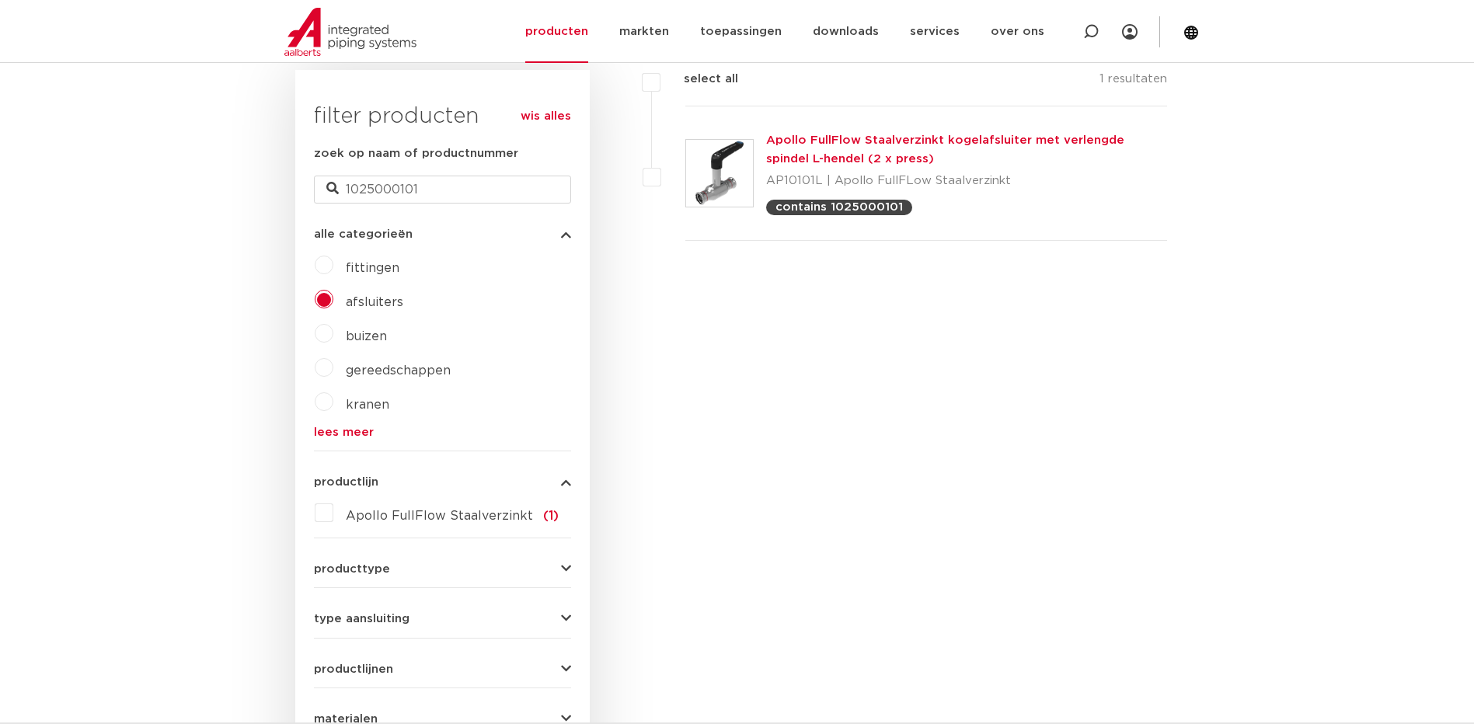
click at [364, 485] on span "productlijn" at bounding box center [346, 482] width 64 height 12
click at [364, 484] on span "productlijn" at bounding box center [346, 482] width 64 height 12
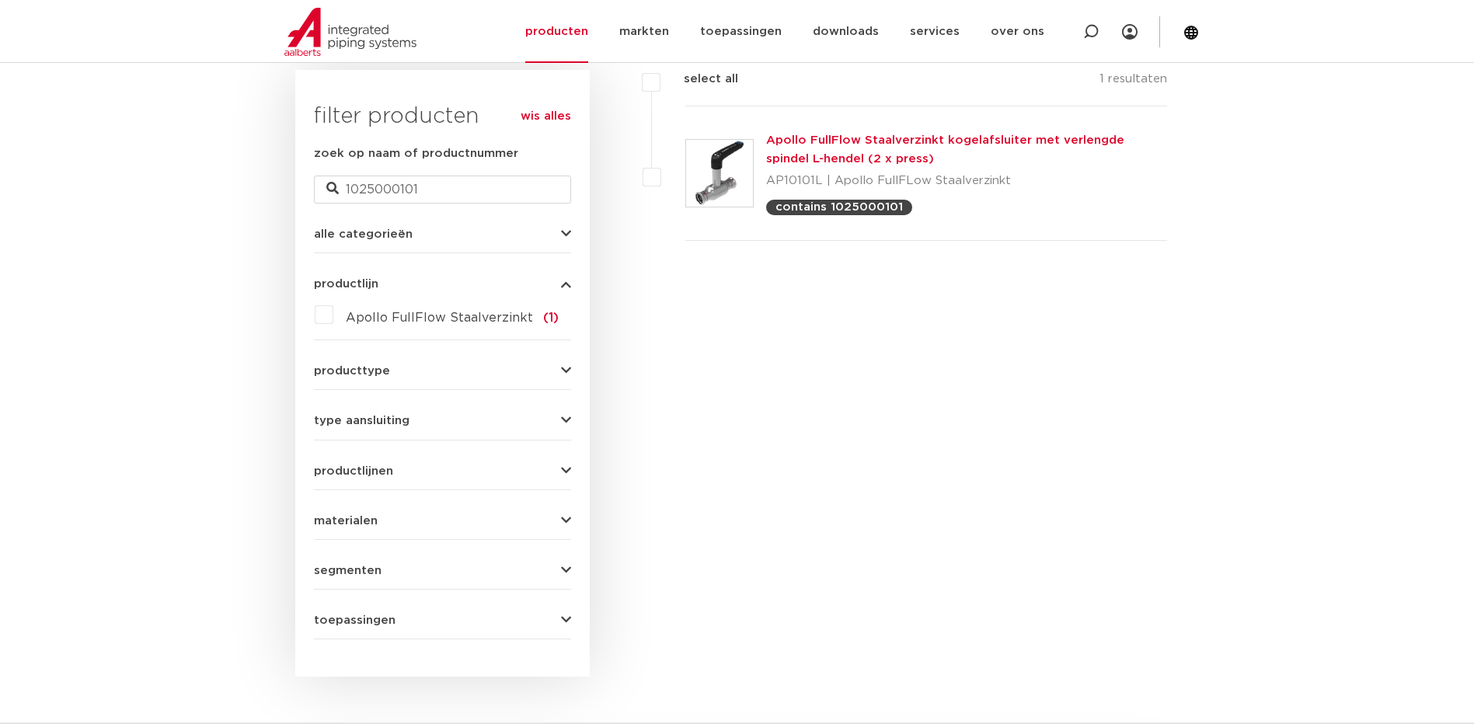
click at [565, 284] on icon "button" at bounding box center [566, 284] width 10 height 12
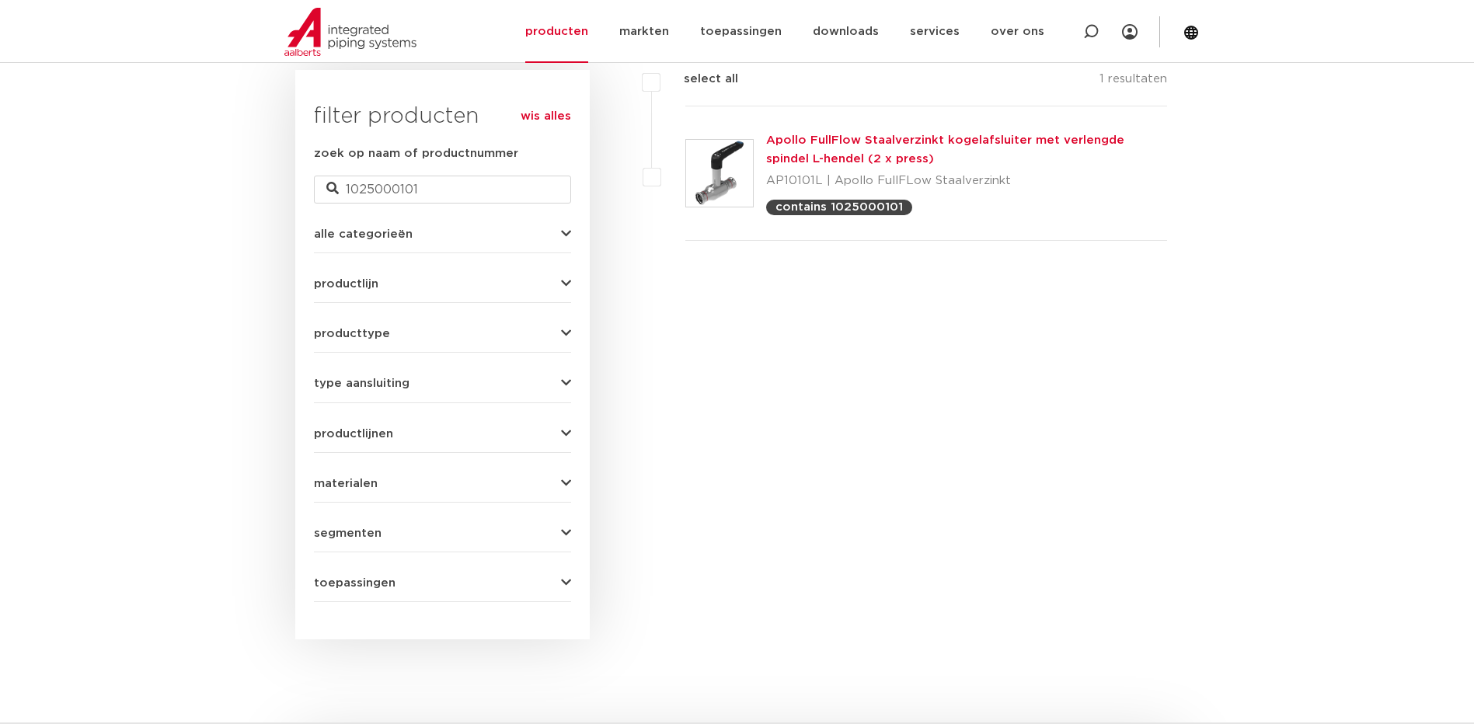
click at [566, 284] on icon "button" at bounding box center [566, 284] width 10 height 12
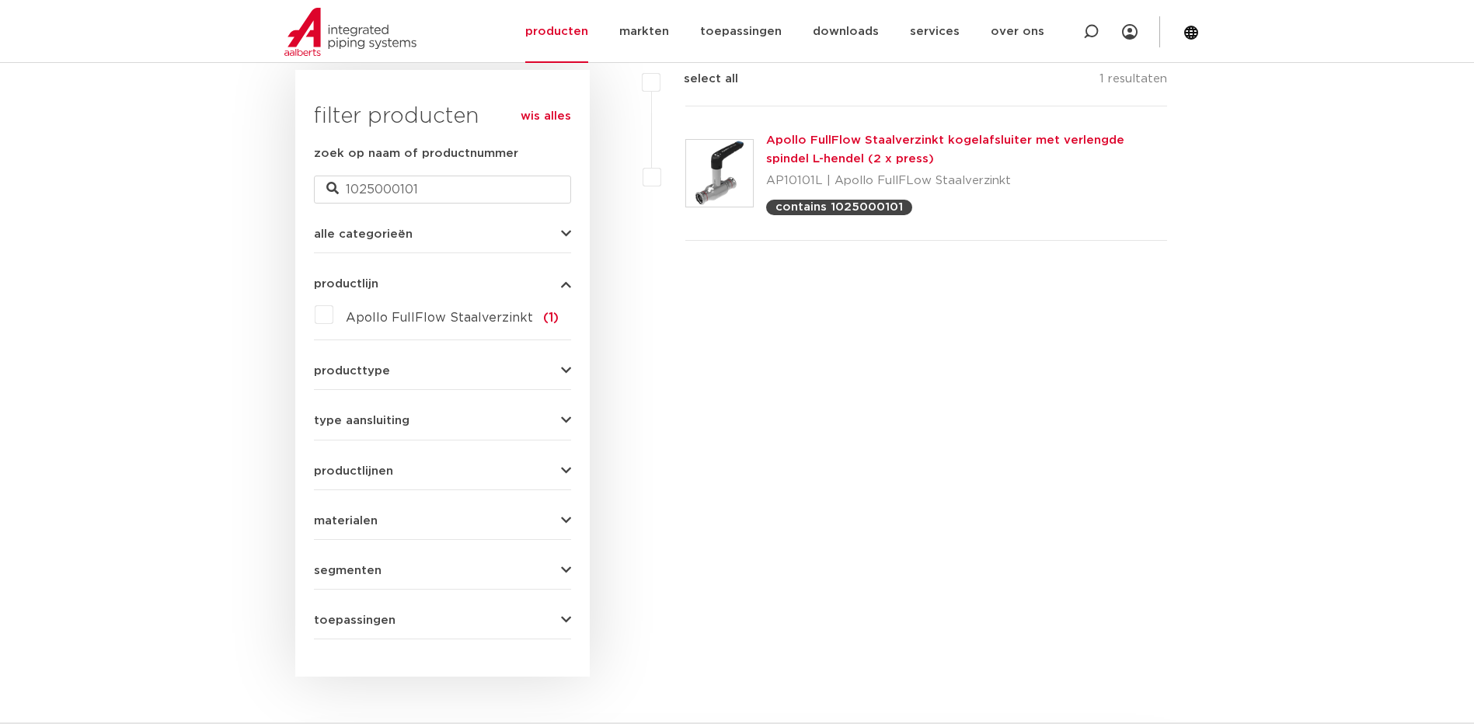
click at [567, 234] on icon "button" at bounding box center [566, 234] width 10 height 12
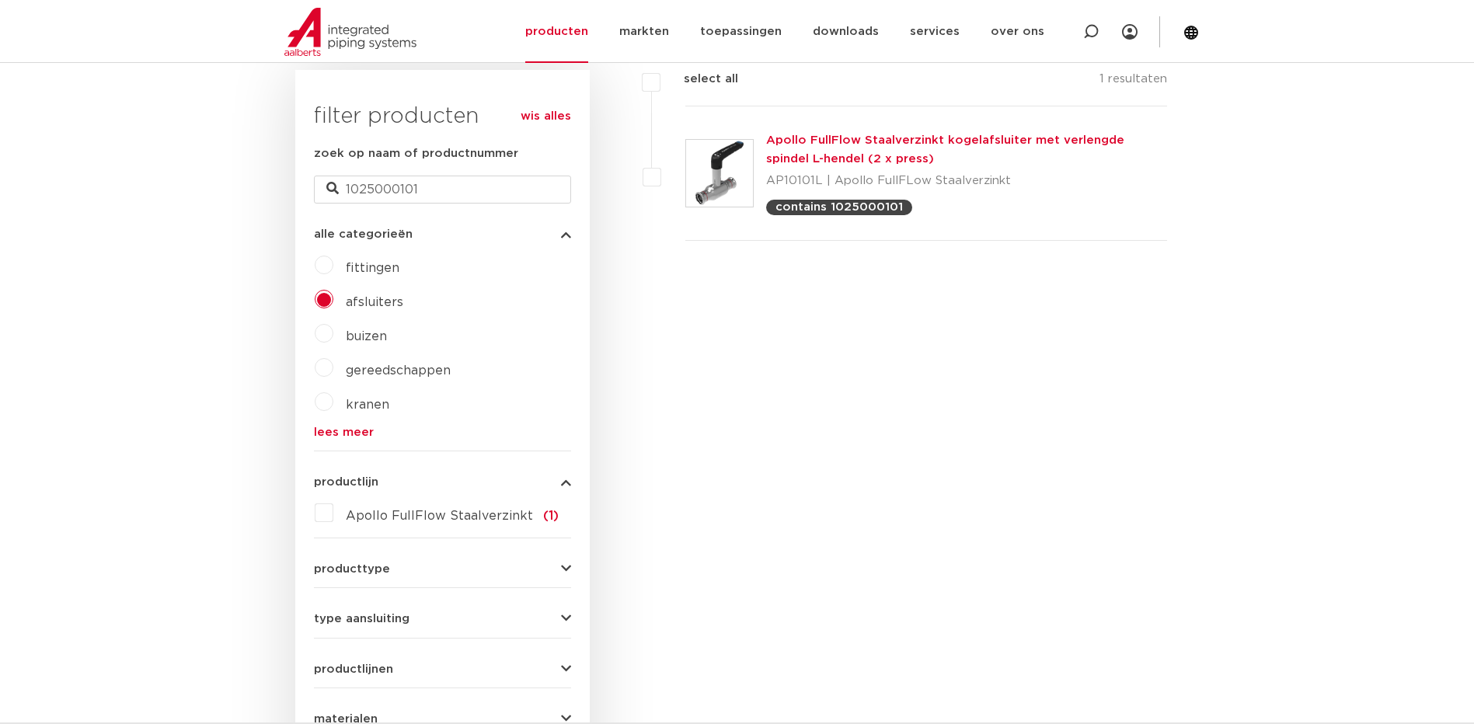
click at [351, 430] on link "lees meer" at bounding box center [442, 433] width 257 height 12
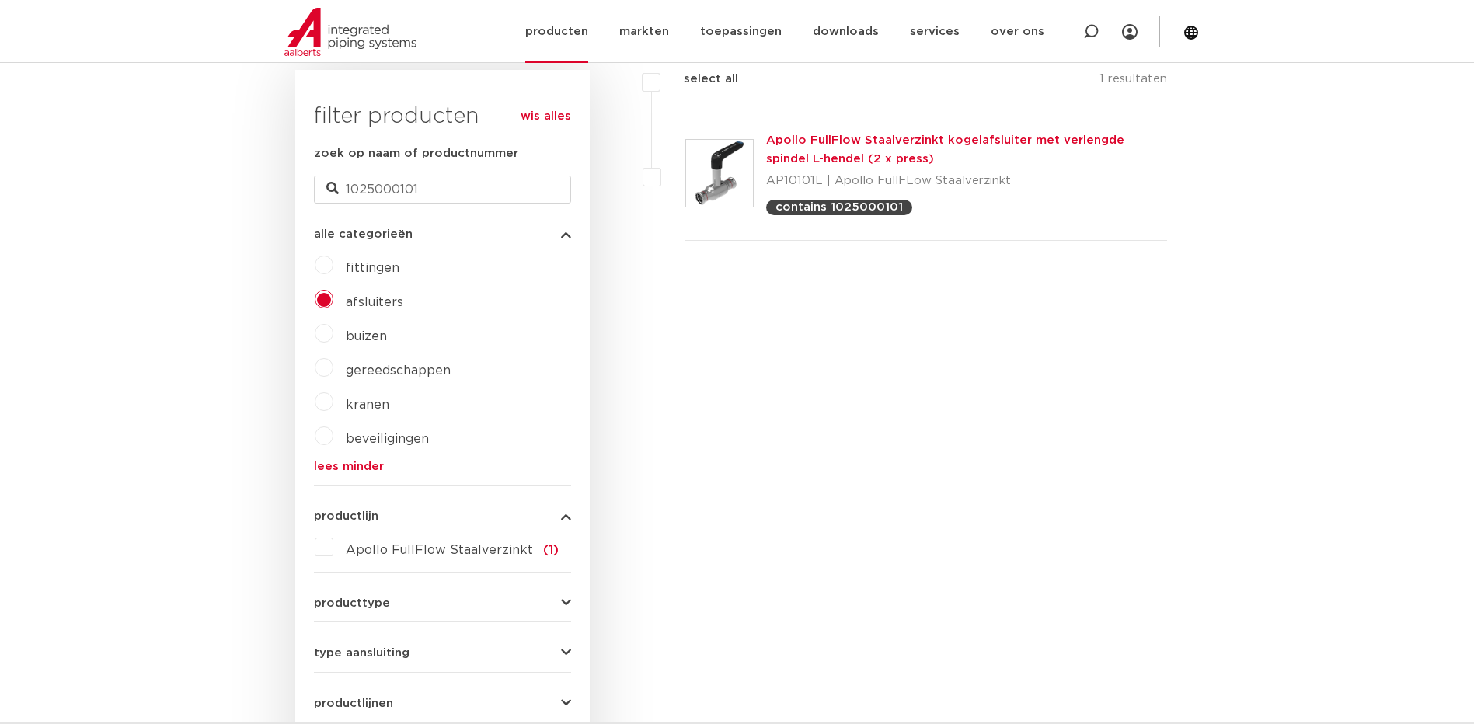
click at [588, 36] on link "producten" at bounding box center [556, 31] width 63 height 63
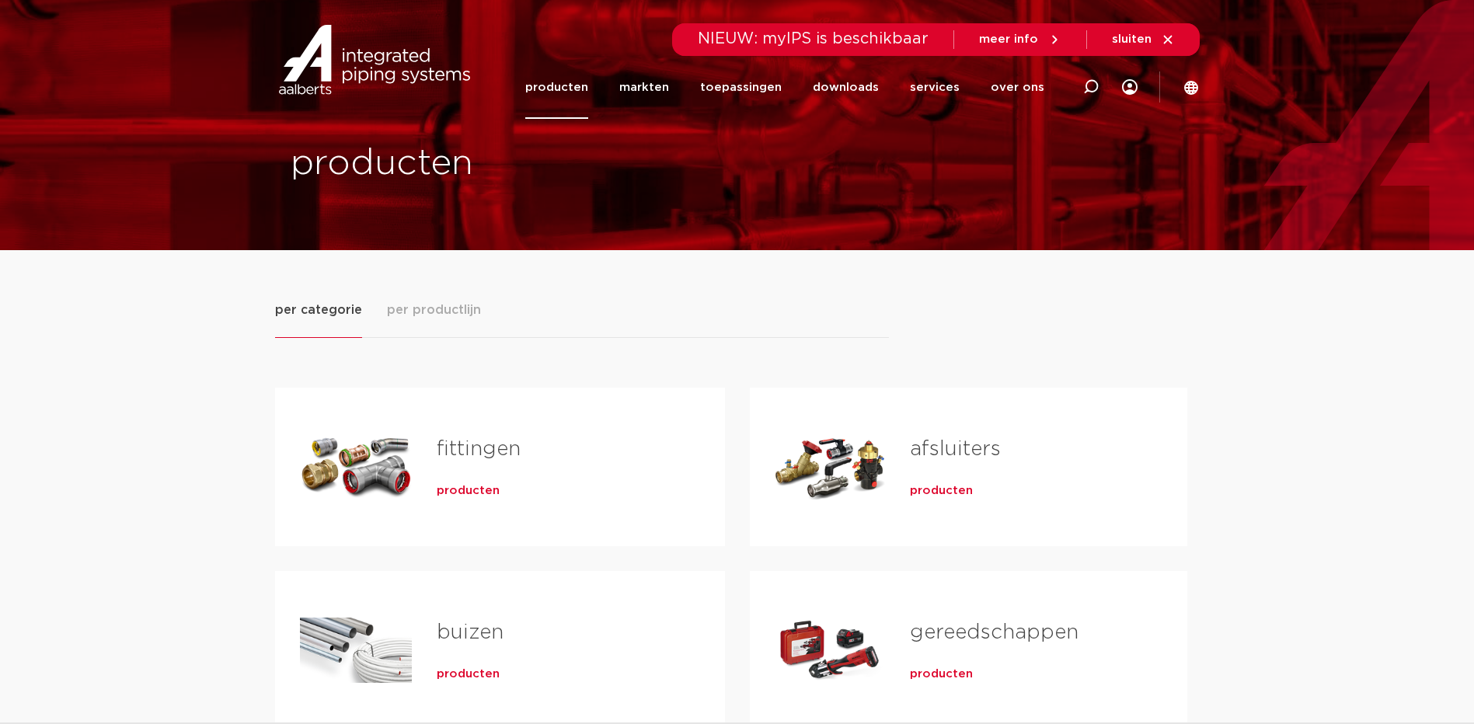
click at [843, 449] on div "Tabs. Open items met enter of spatie, sluit af met escape en navigeer met de pi…" at bounding box center [830, 467] width 111 height 109
click at [833, 468] on div "Tabs. Open items met enter of spatie, sluit af met escape en navigeer met de pi…" at bounding box center [830, 467] width 111 height 109
click at [823, 455] on div "Tabs. Open items met enter of spatie, sluit af met escape en navigeer met de pi…" at bounding box center [830, 467] width 111 height 109
click at [955, 489] on span "producten" at bounding box center [941, 491] width 63 height 16
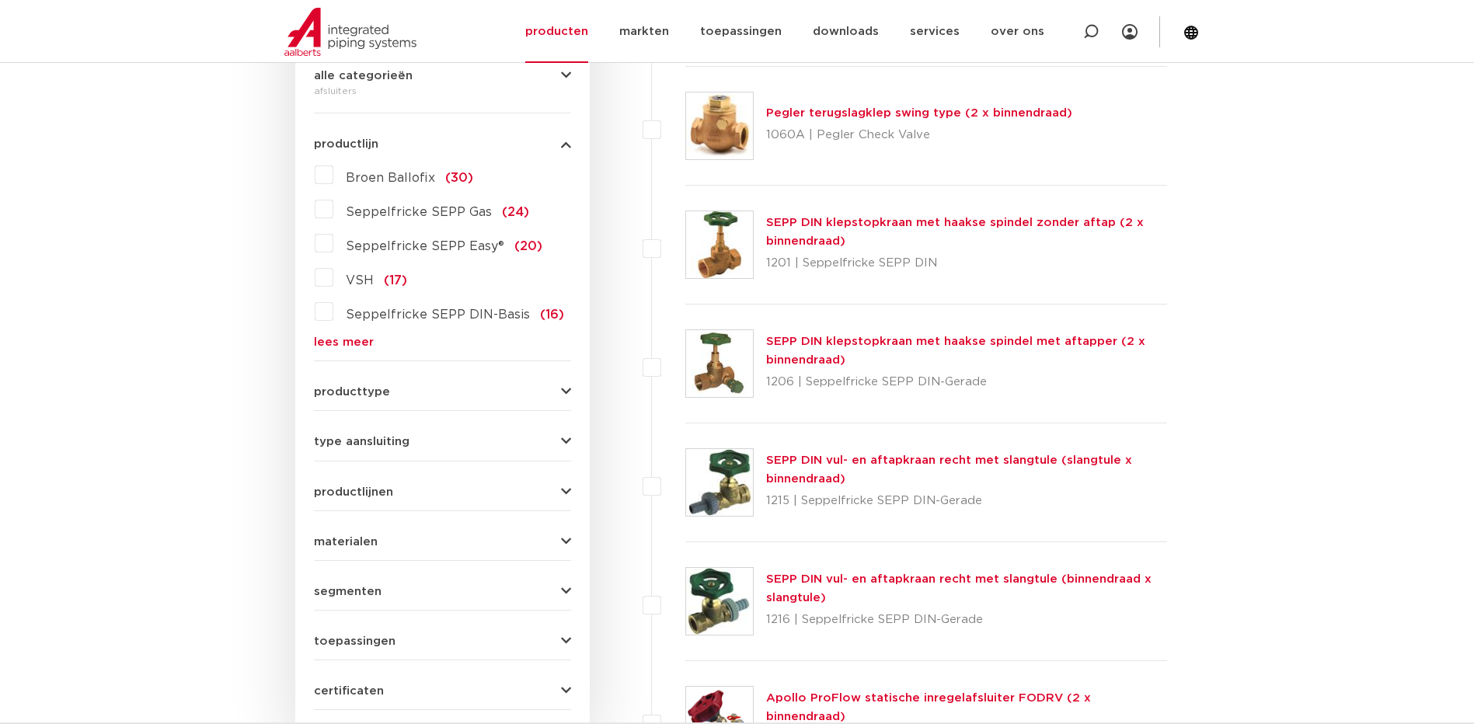
click at [358, 339] on link "lees meer" at bounding box center [442, 342] width 257 height 12
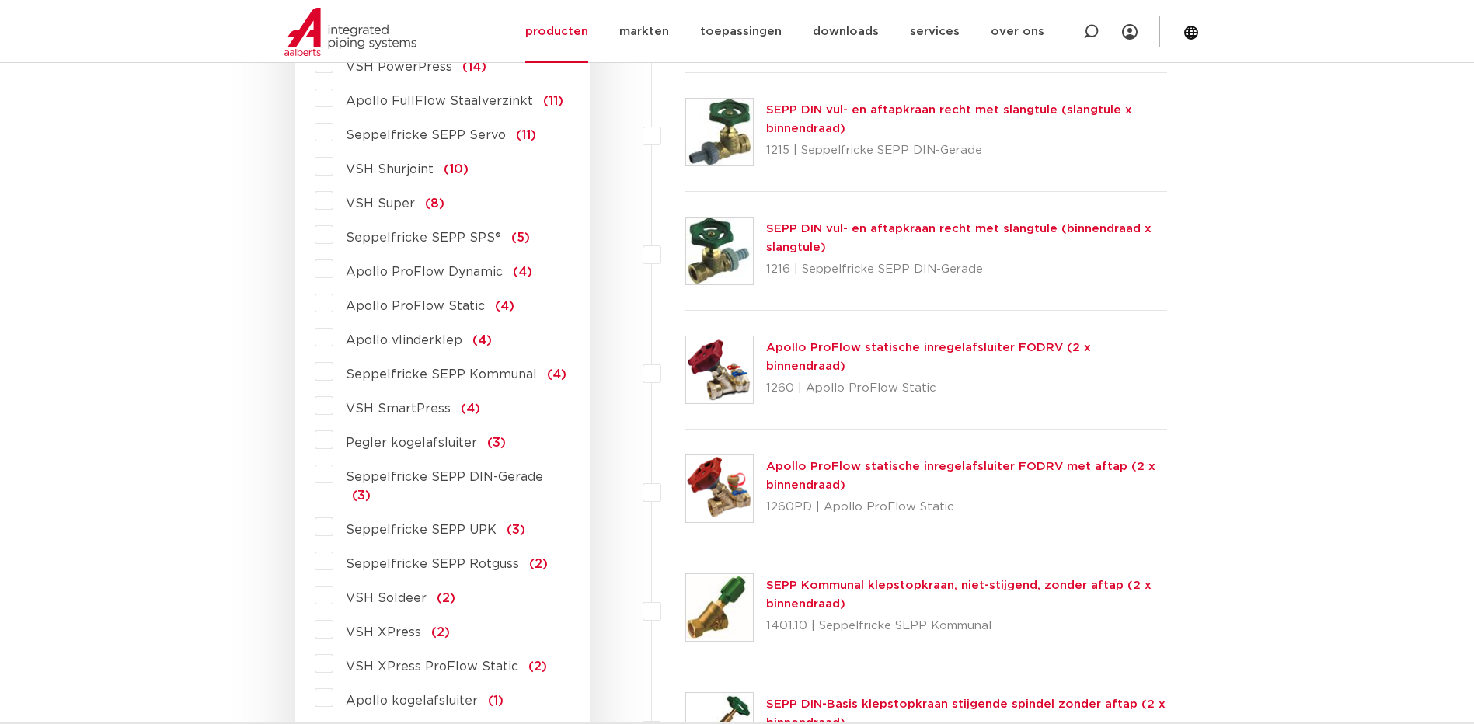
scroll to position [777, 0]
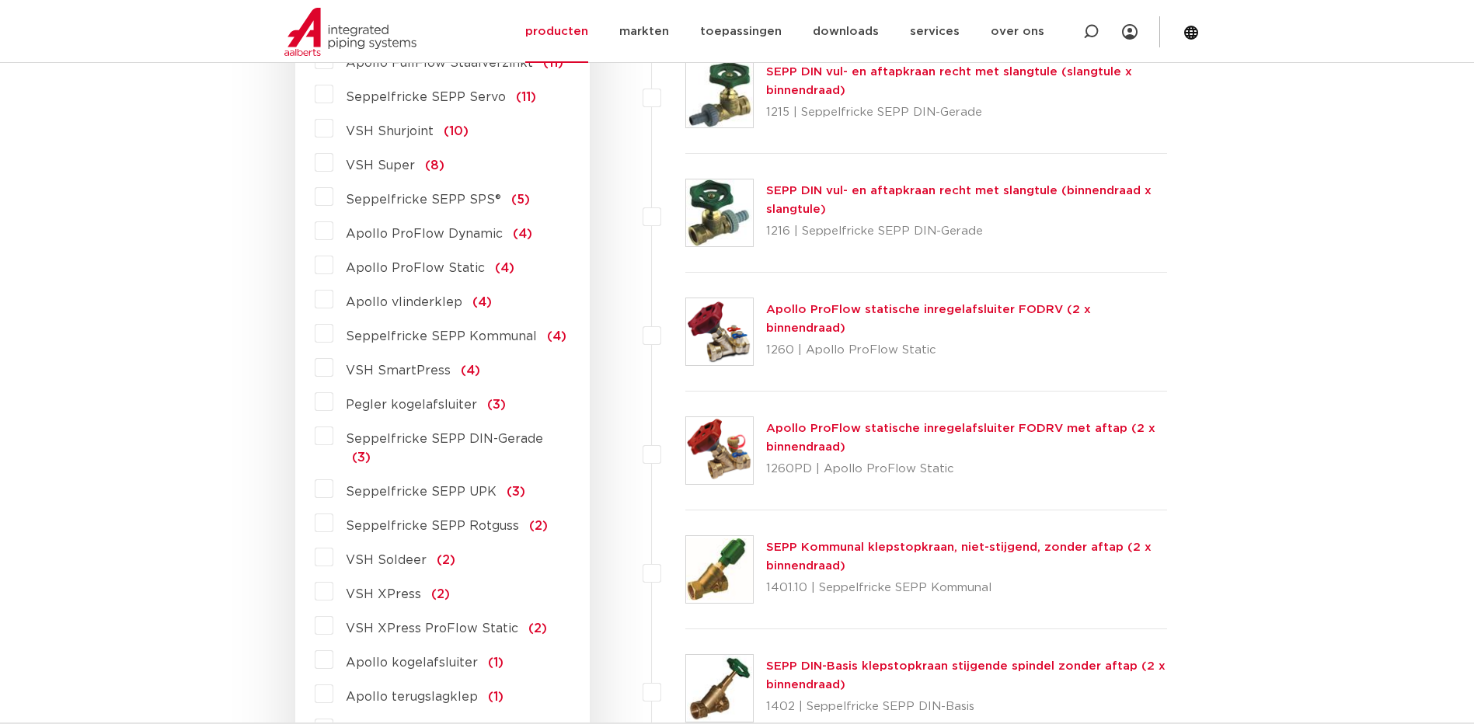
click at [333, 579] on label "VSH XPress (2)" at bounding box center [391, 591] width 117 height 25
click at [0, 0] on input "VSH XPress (2)" at bounding box center [0, 0] width 0 height 0
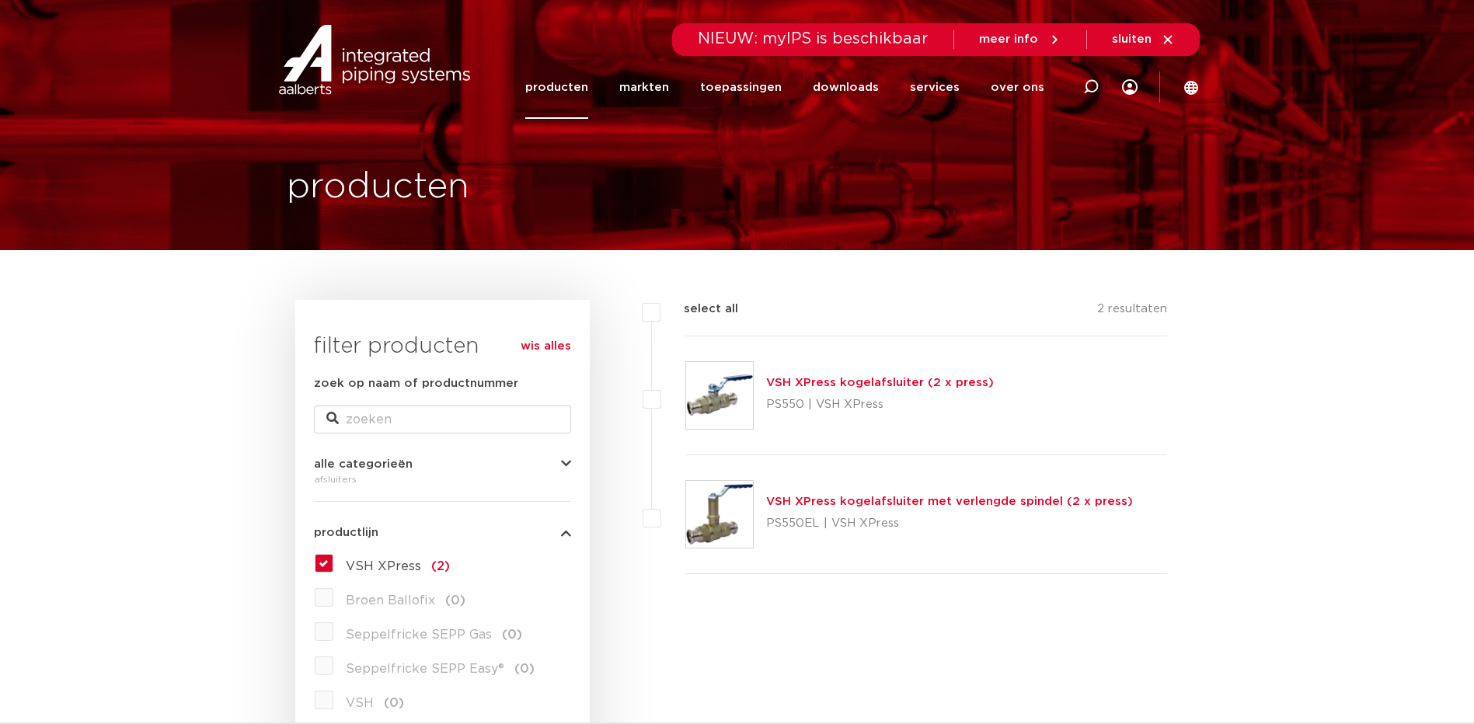
click at [827, 381] on link "VSH XPress kogelafsluiter (2 x press)" at bounding box center [880, 383] width 228 height 12
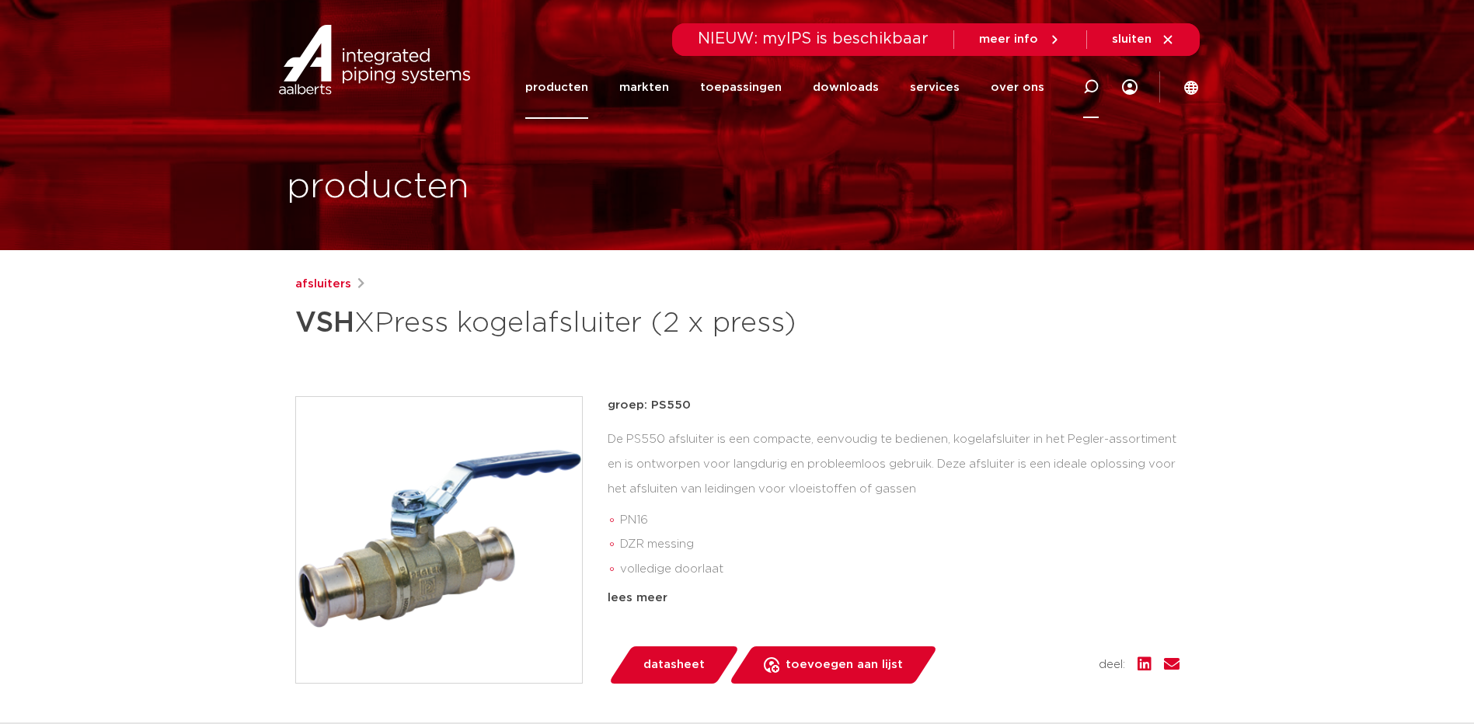
click at [1080, 89] on div at bounding box center [1091, 87] width 62 height 64
click at [903, 385] on div "afsluiters VSH XPress kogelafsluiter (2 x press) groep: PS550 PN16 DZR messing …" at bounding box center [737, 628] width 909 height 707
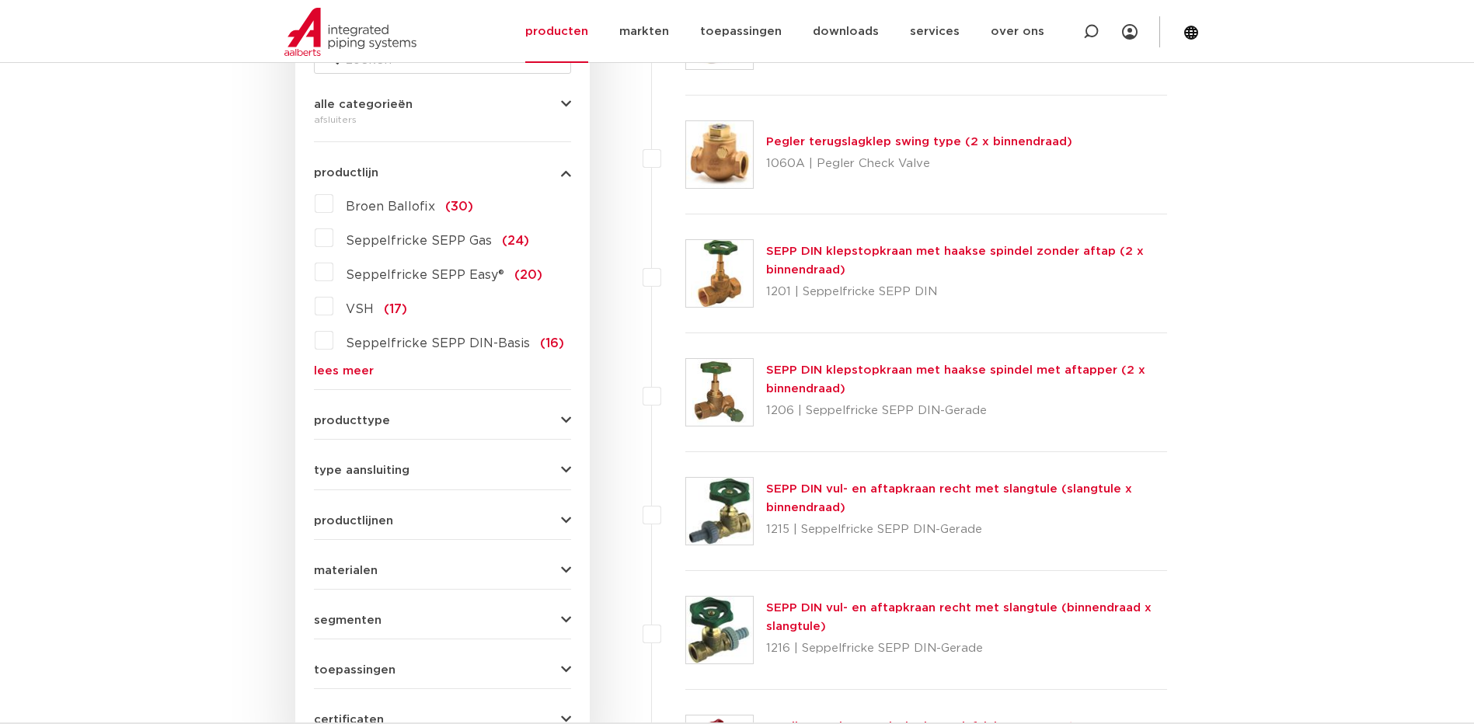
scroll to position [388, 0]
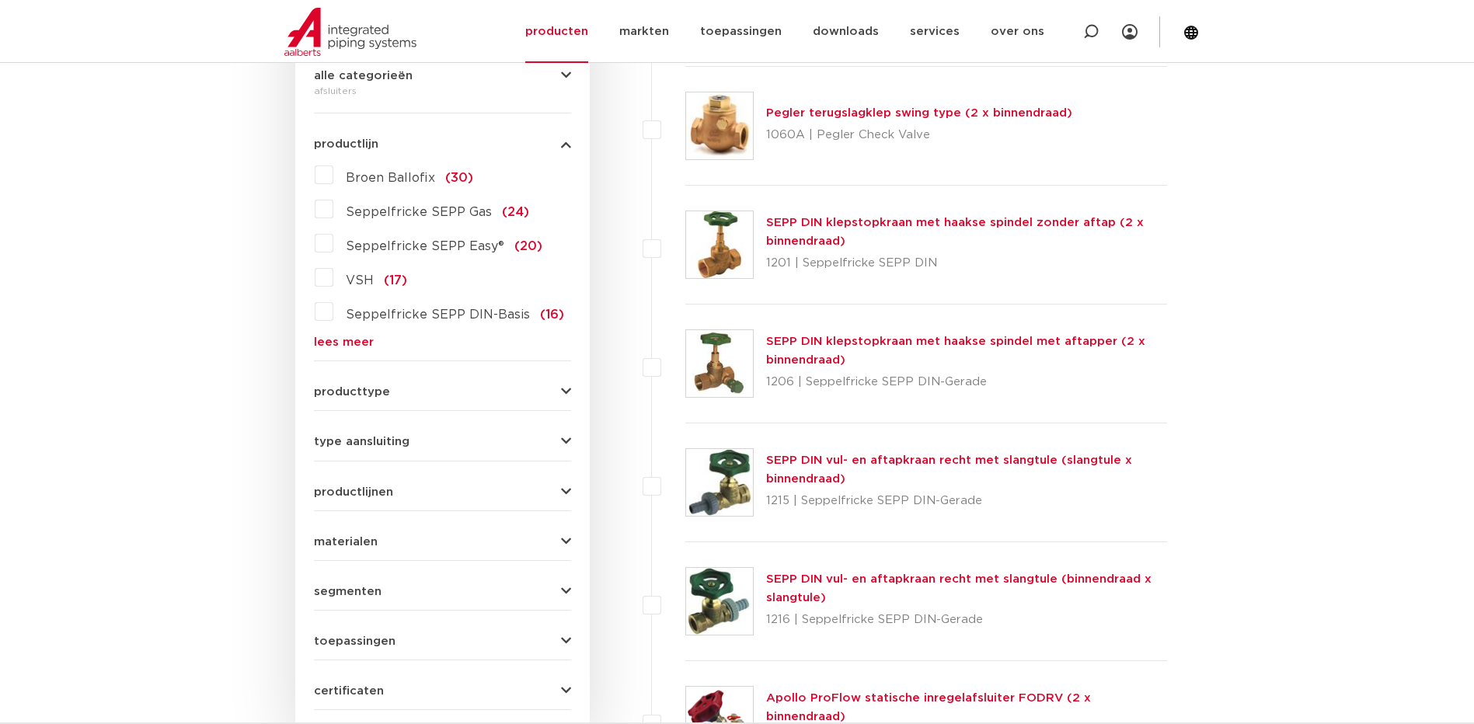
click at [333, 282] on label "VSH (17)" at bounding box center [370, 277] width 74 height 25
click at [0, 0] on input "VSH (17)" at bounding box center [0, 0] width 0 height 0
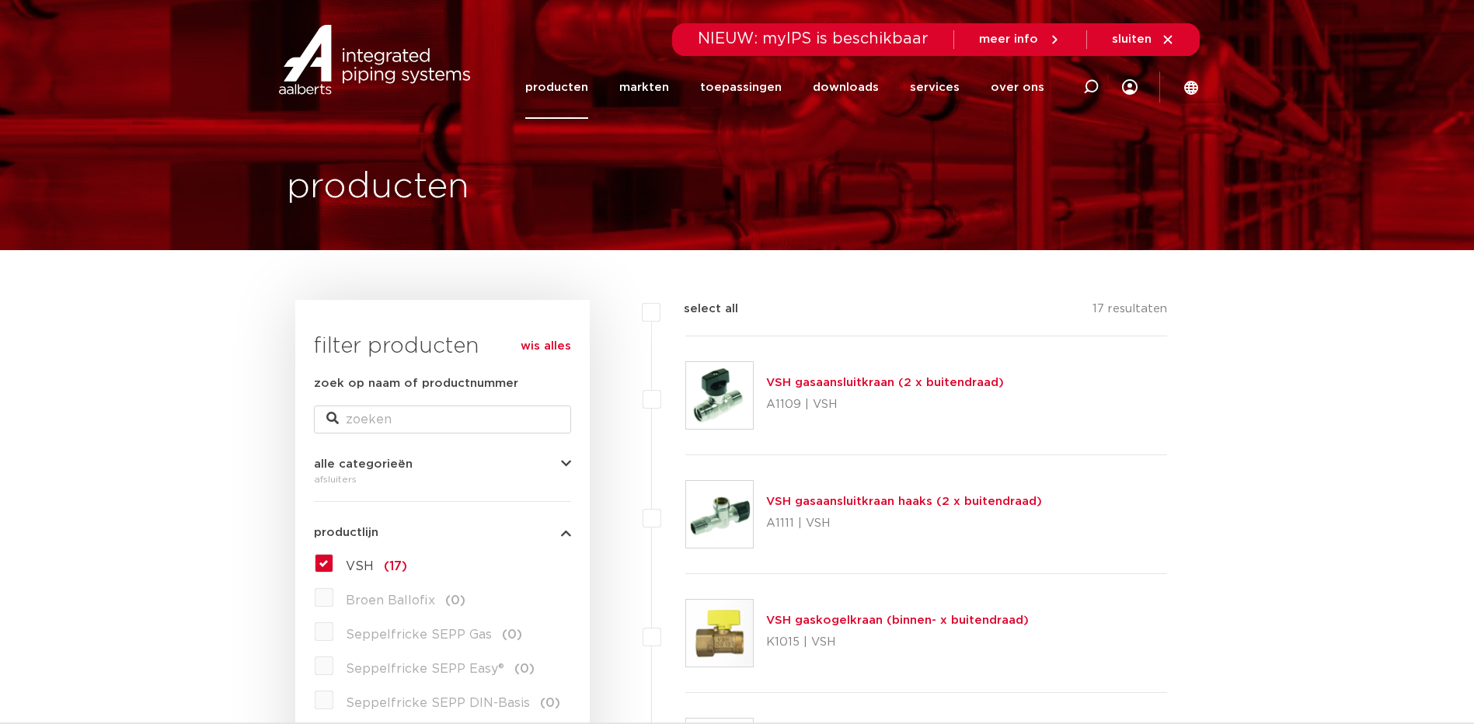
click at [333, 563] on label "VSH (17)" at bounding box center [370, 563] width 74 height 25
click at [0, 0] on input "VSH (17)" at bounding box center [0, 0] width 0 height 0
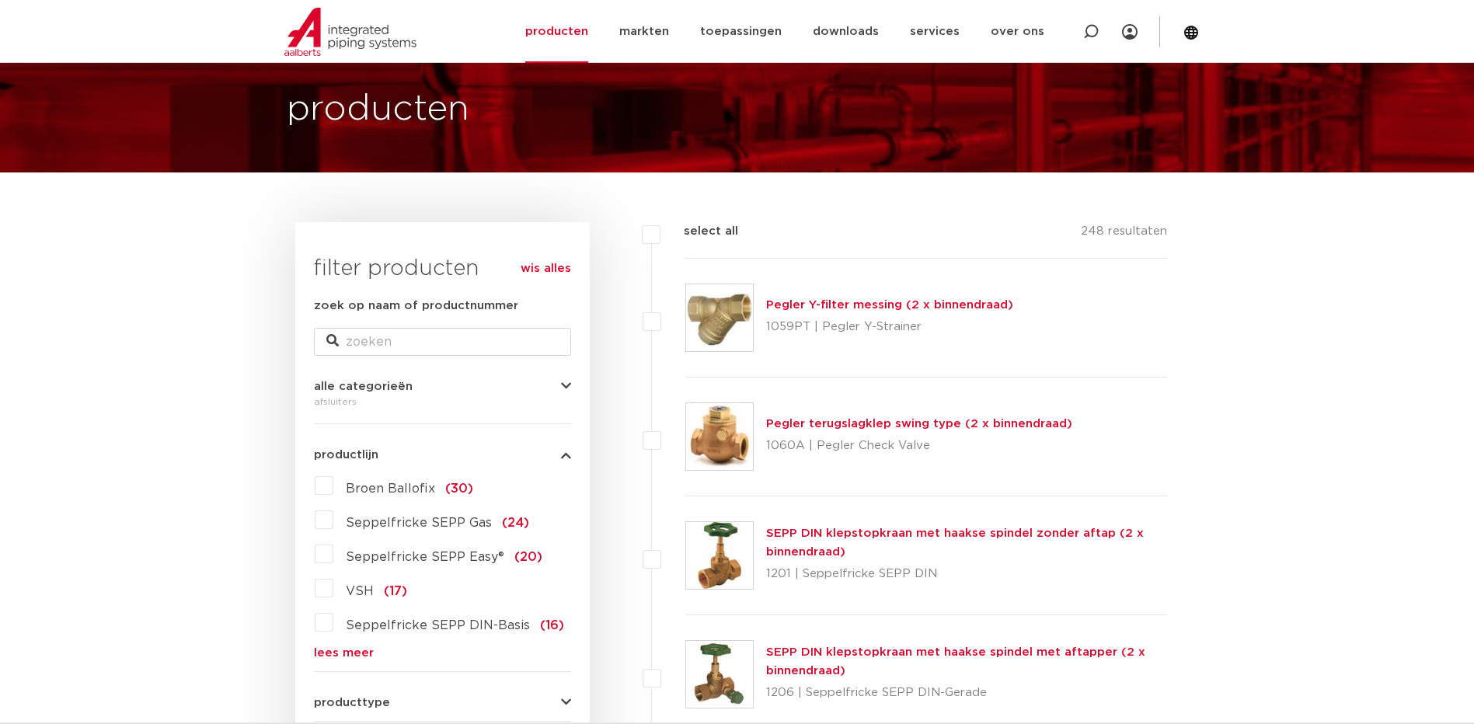
click at [333, 653] on link "lees meer" at bounding box center [442, 653] width 257 height 12
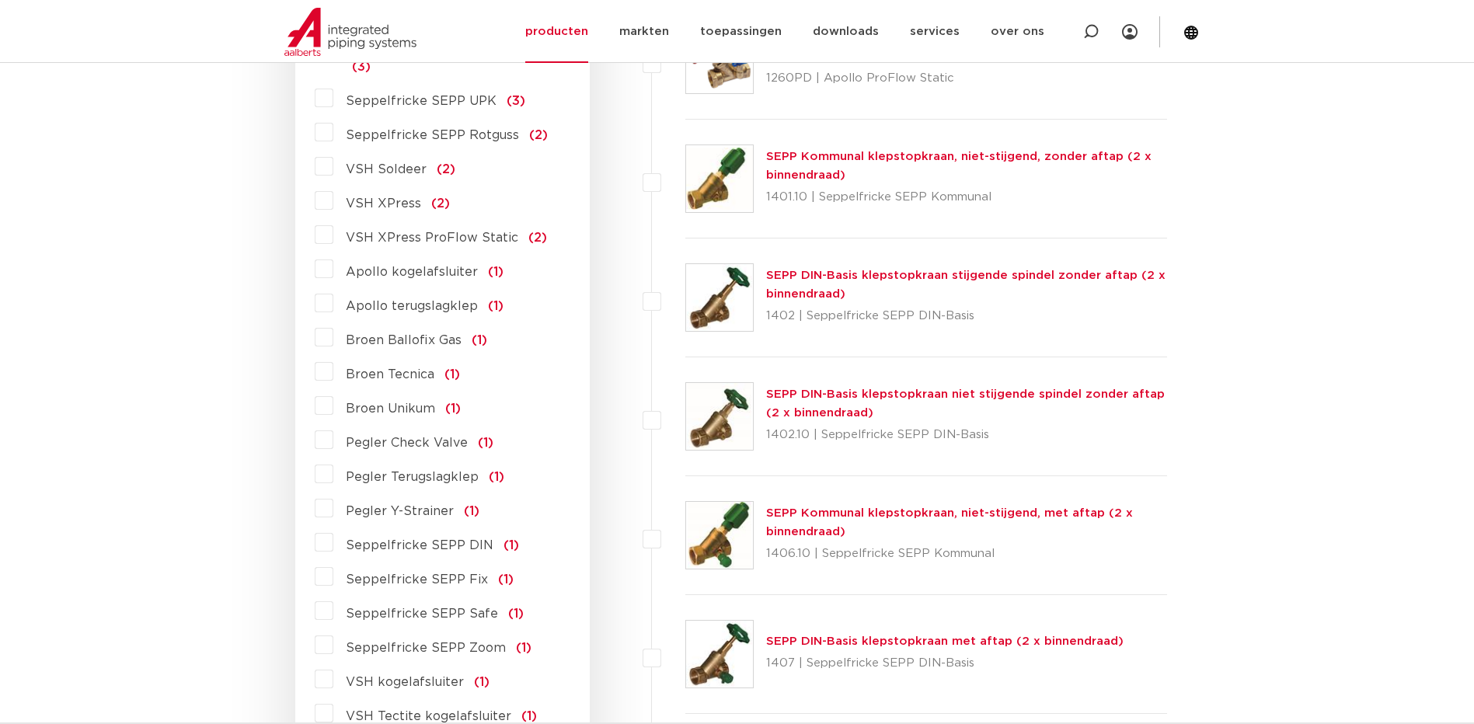
scroll to position [1165, 0]
click at [447, 234] on span "VSH XPress ProFlow Static" at bounding box center [432, 240] width 172 height 12
click at [0, 0] on input "VSH XPress ProFlow Static (2)" at bounding box center [0, 0] width 0 height 0
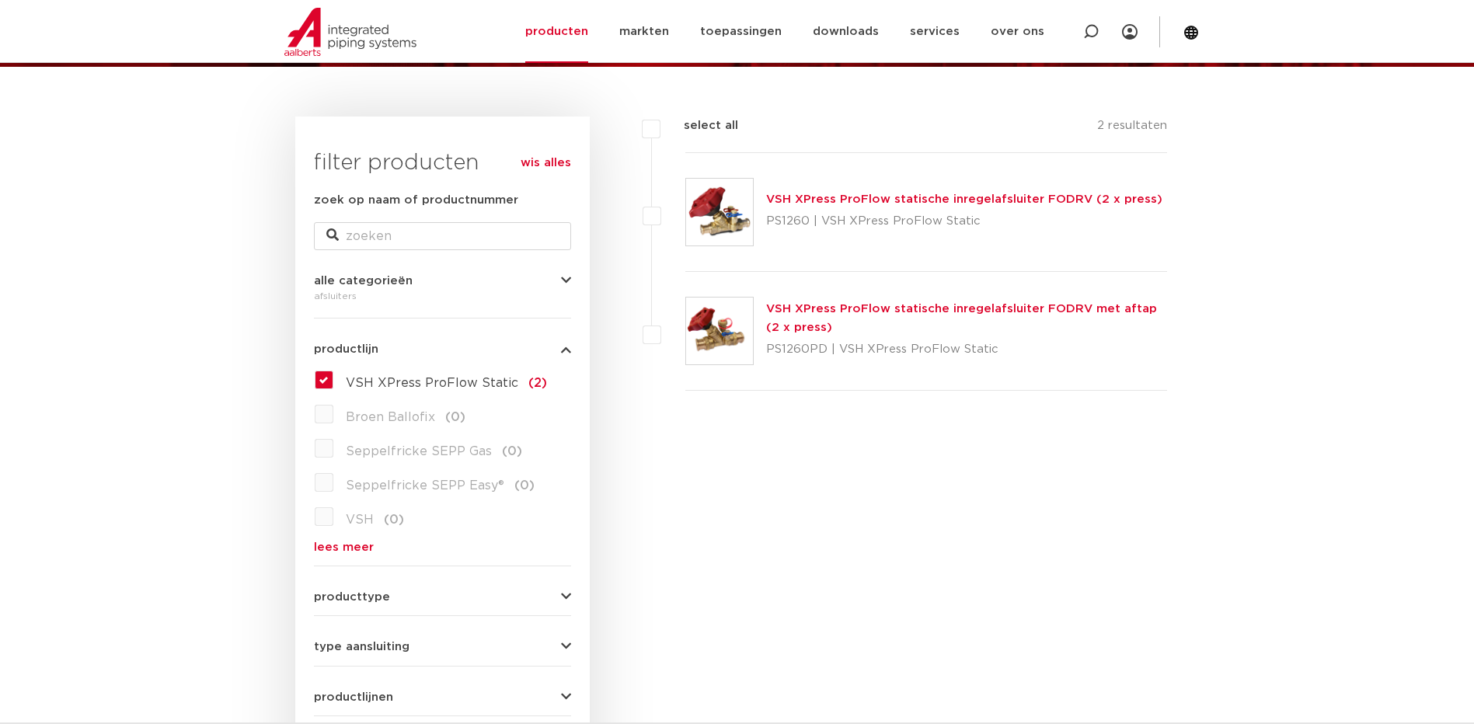
scroll to position [155, 0]
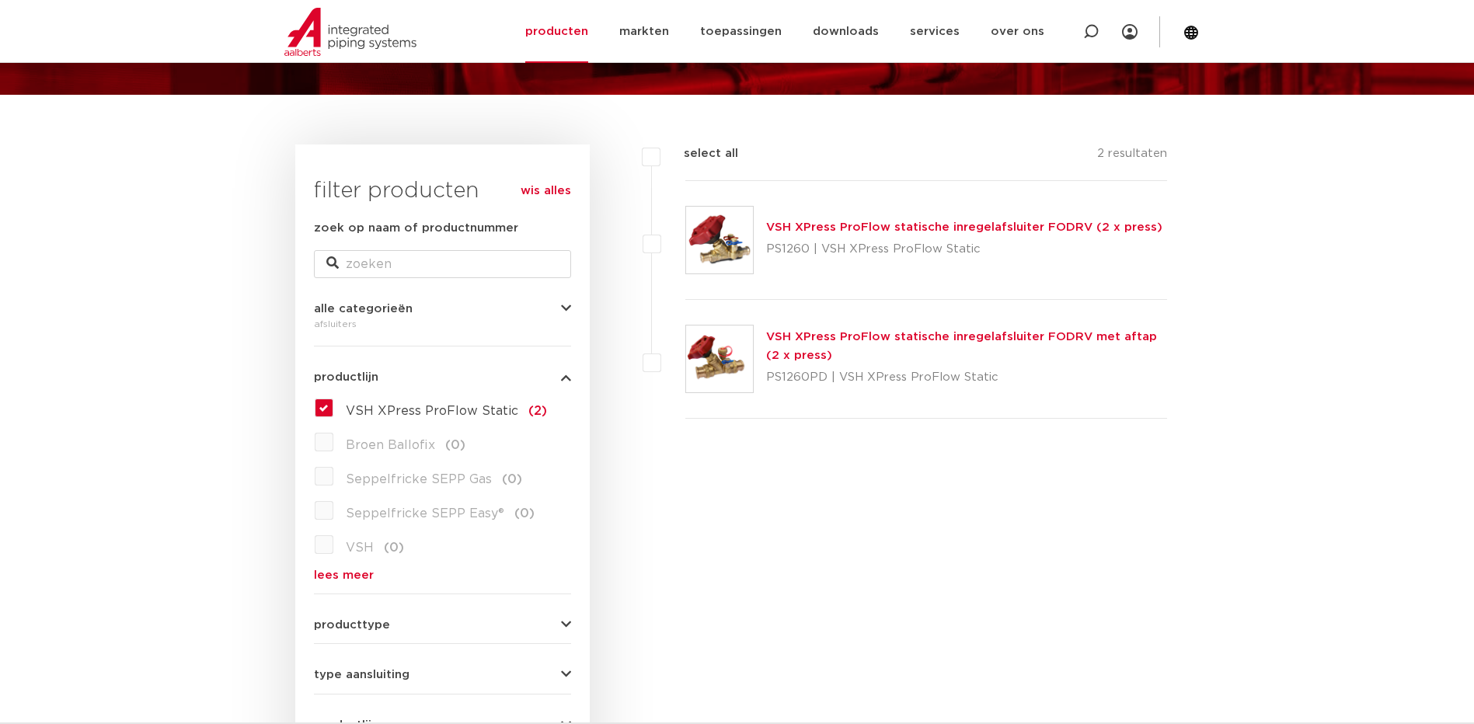
click at [841, 335] on link "VSH XPress ProFlow statische inregelafsluiter FODRV met aftap (2 x press)" at bounding box center [961, 346] width 391 height 30
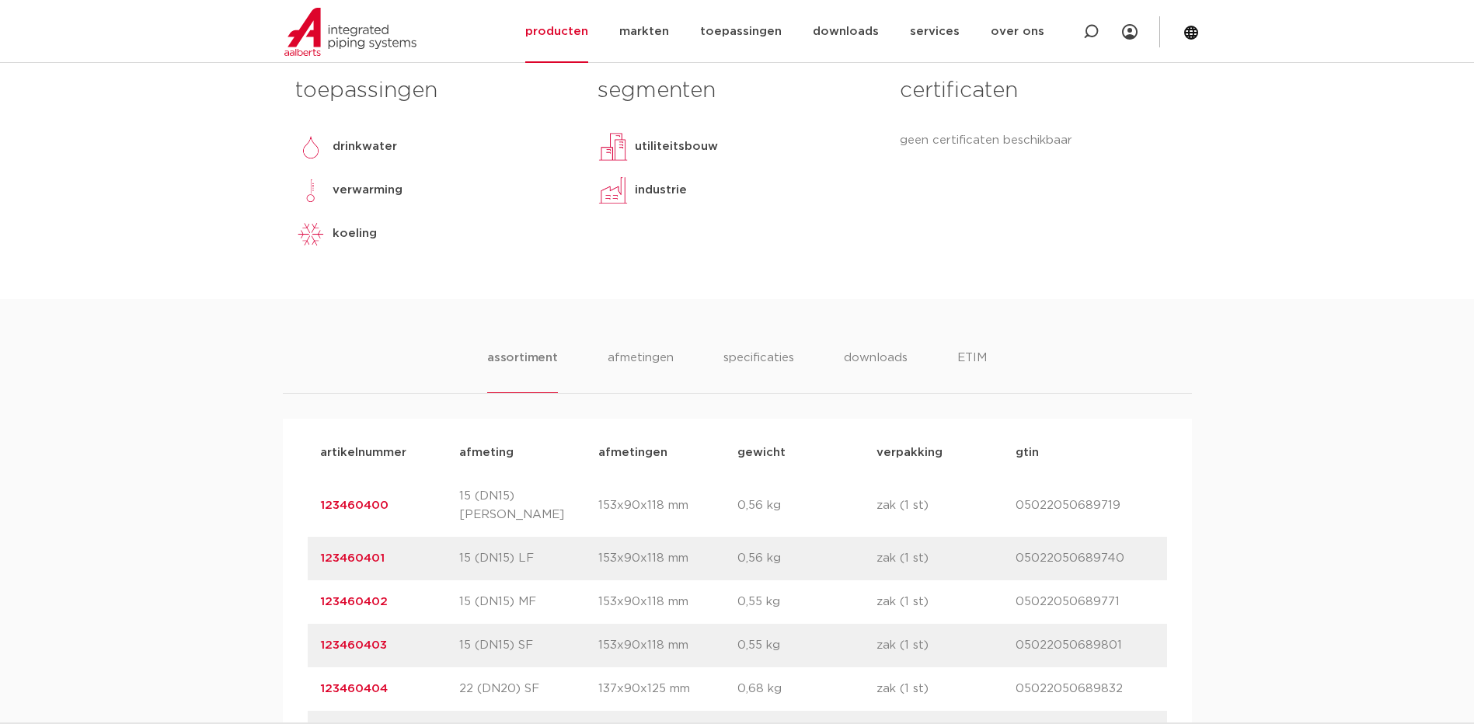
scroll to position [311, 0]
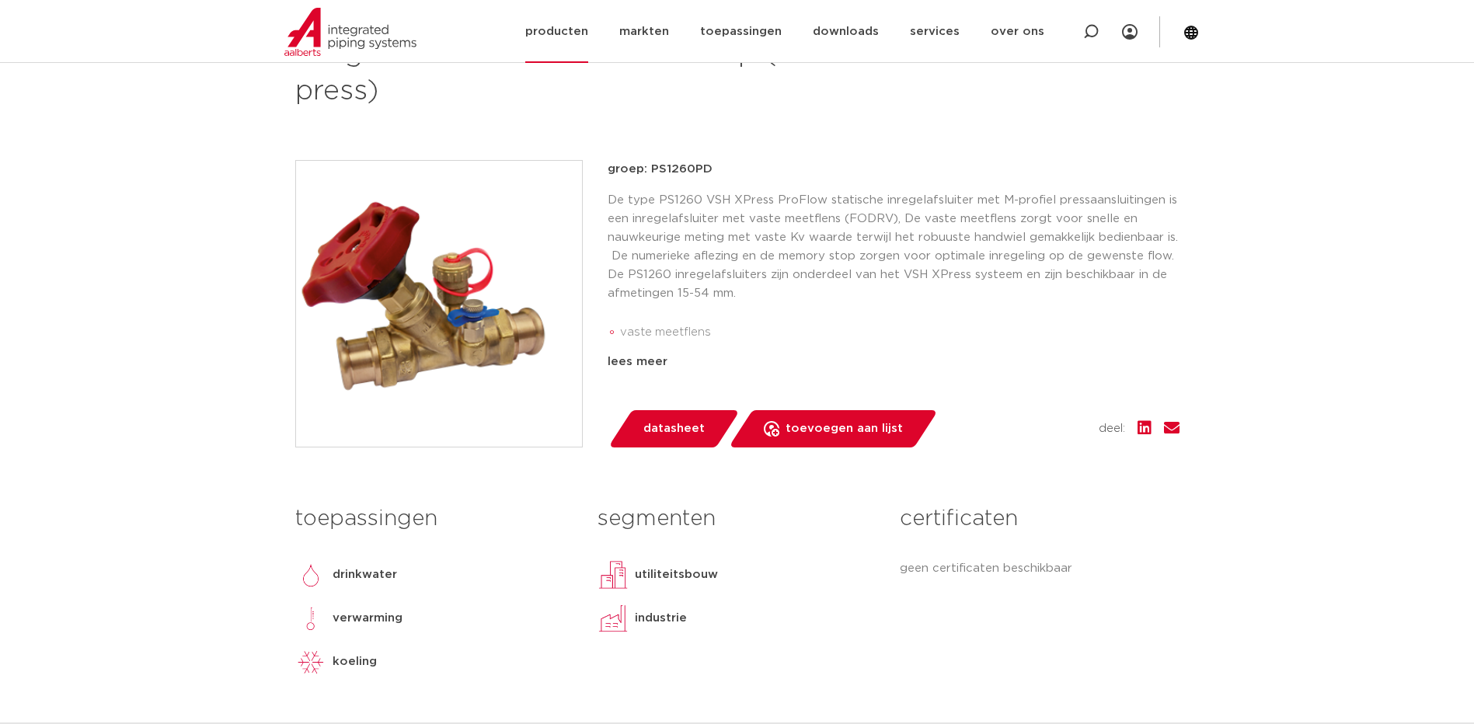
click at [585, 33] on link "producten" at bounding box center [556, 31] width 63 height 63
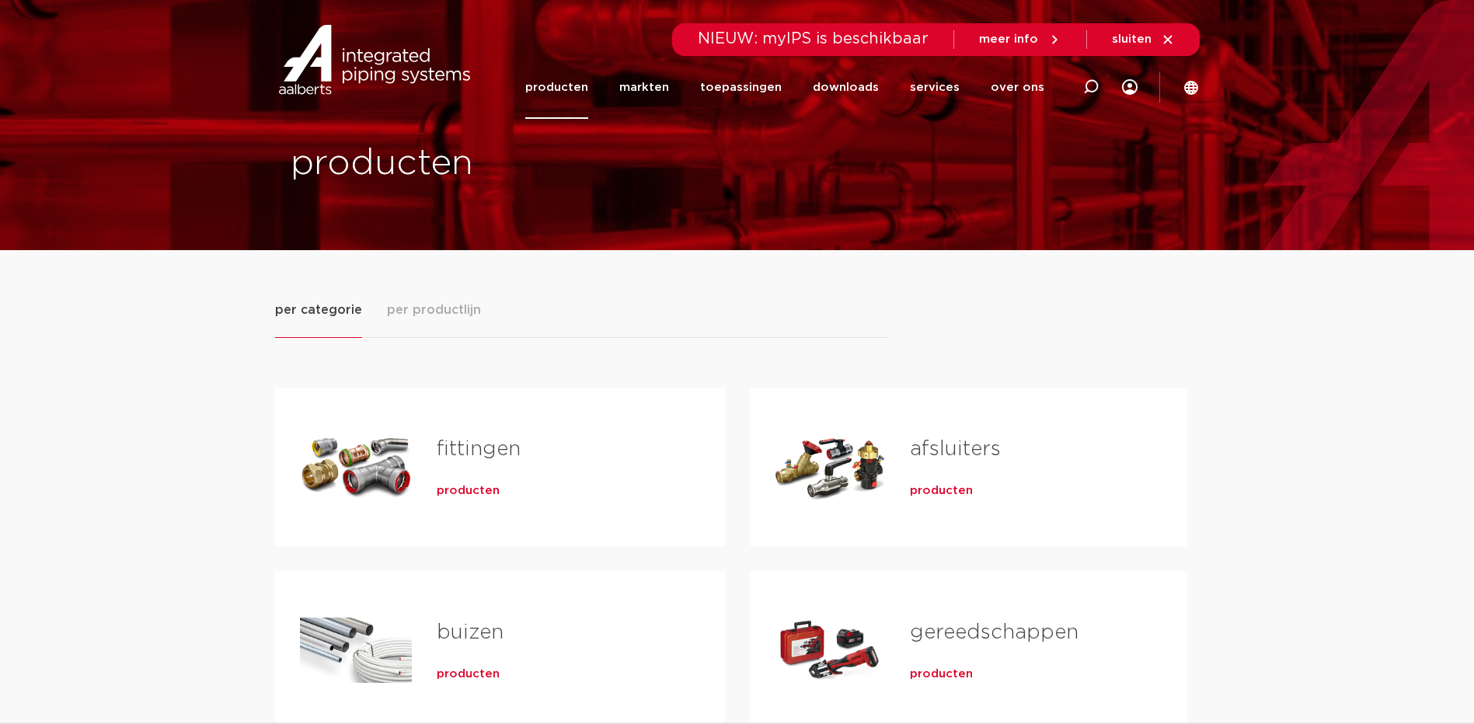
click at [468, 492] on span "producten" at bounding box center [468, 491] width 63 height 16
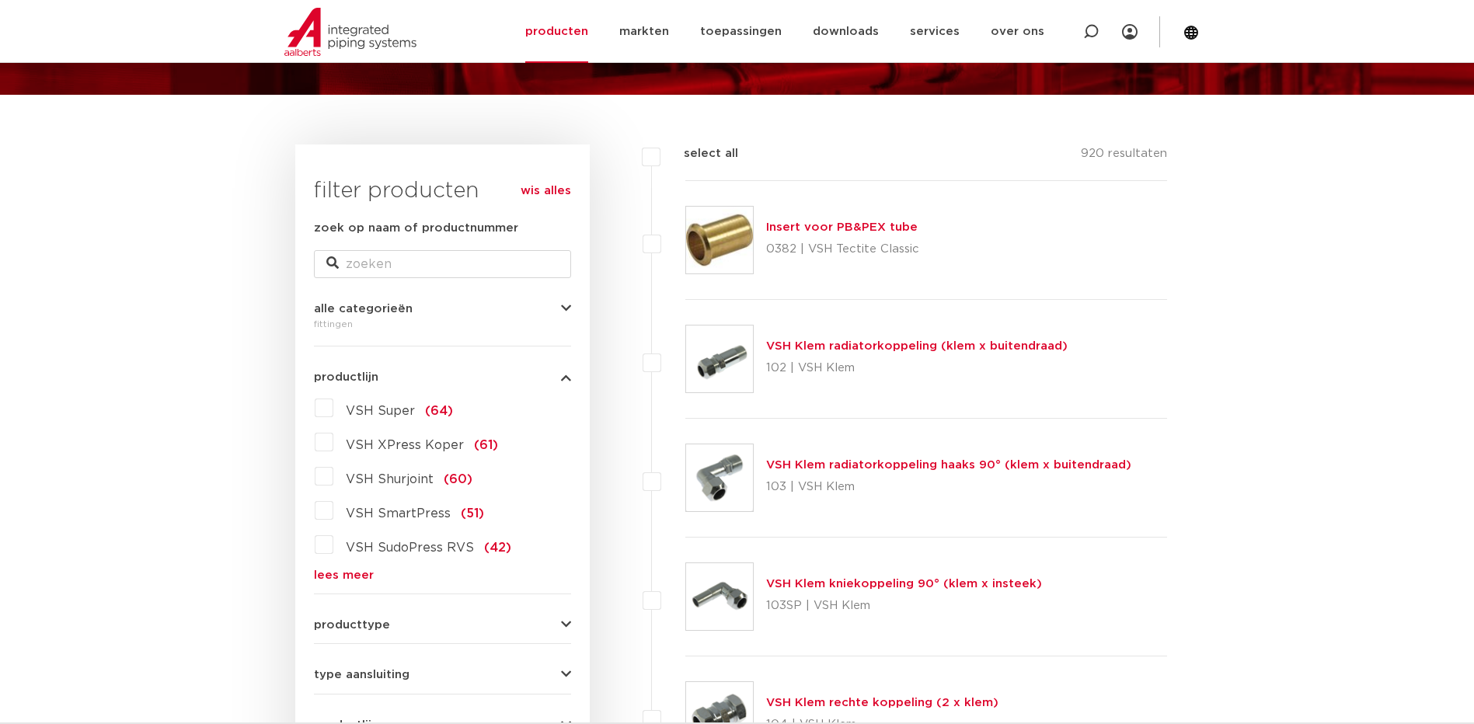
click at [331, 573] on link "lees meer" at bounding box center [442, 575] width 257 height 12
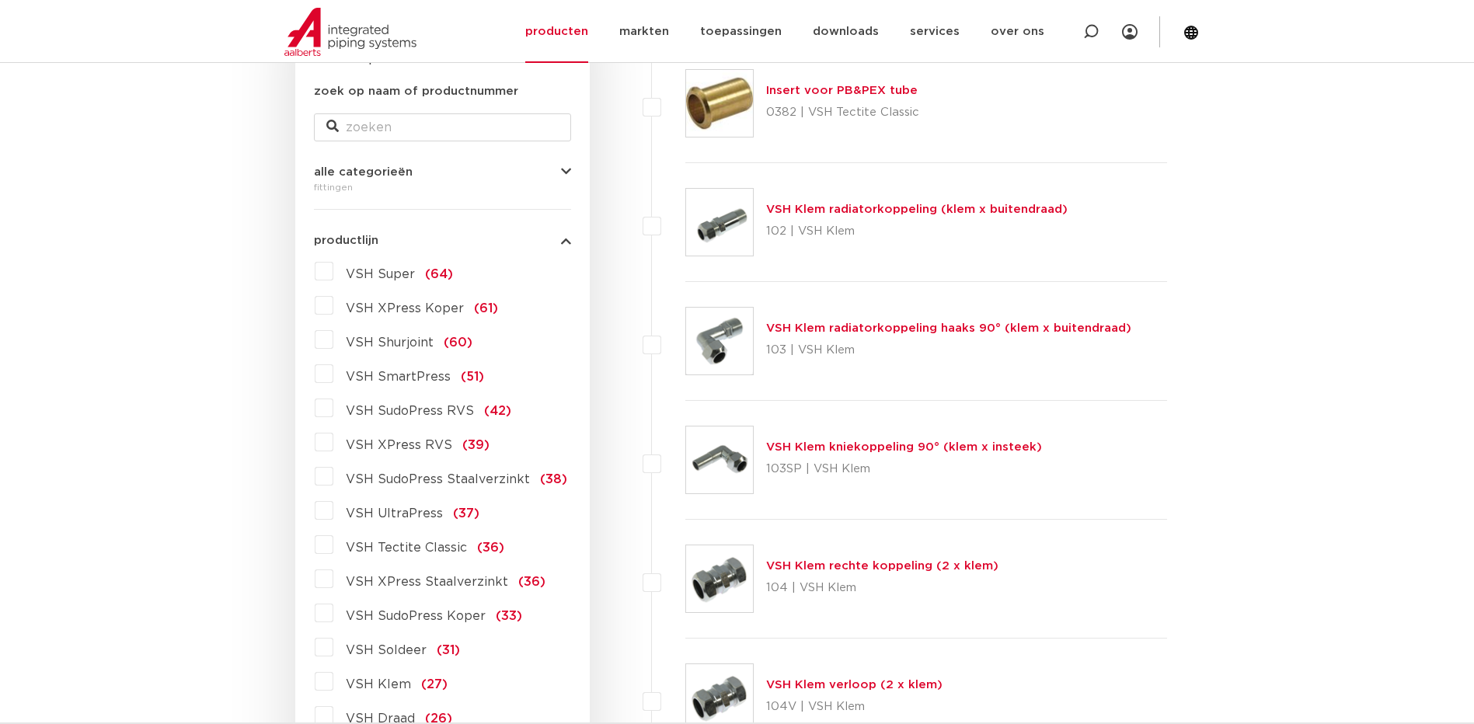
scroll to position [311, 0]
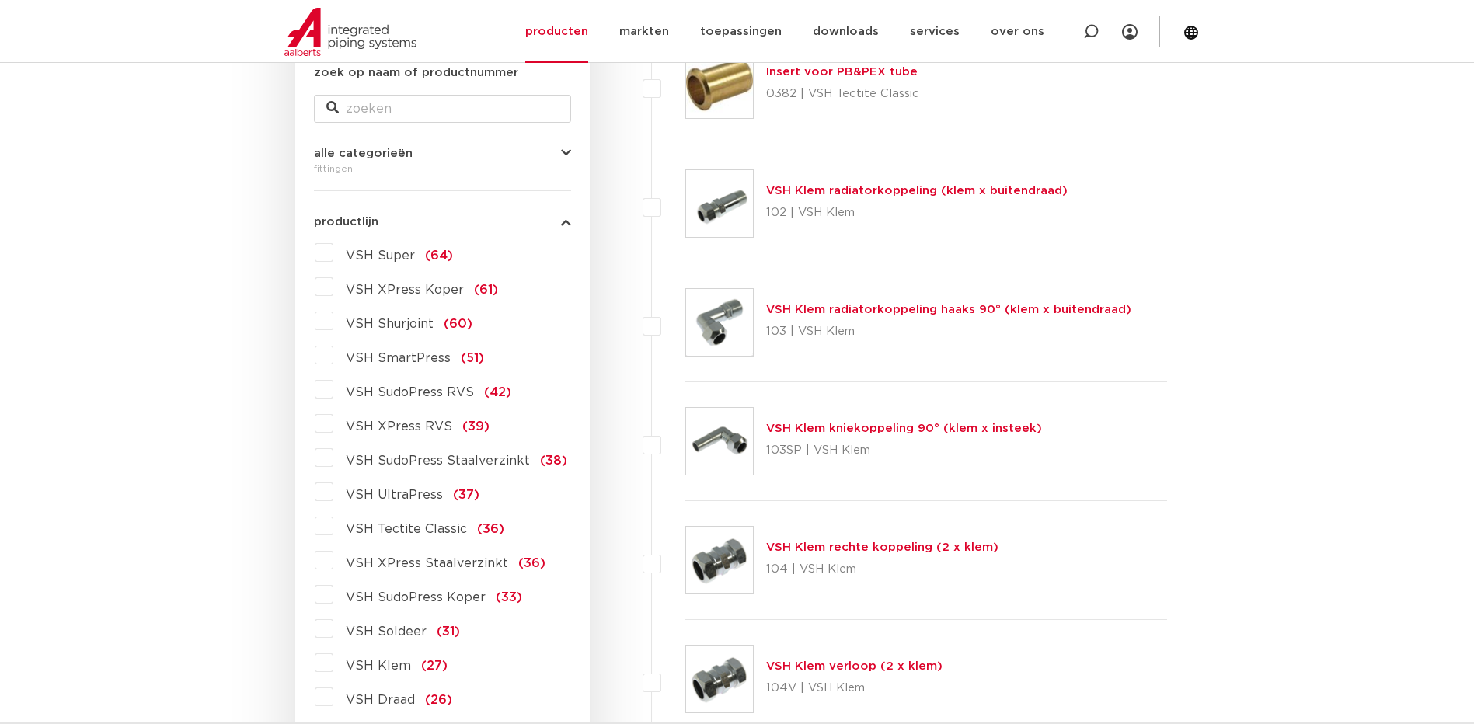
click at [333, 562] on label "VSH XPress Staalverzinkt (36)" at bounding box center [439, 560] width 212 height 25
click at [0, 0] on input "VSH XPress Staalverzinkt (36)" at bounding box center [0, 0] width 0 height 0
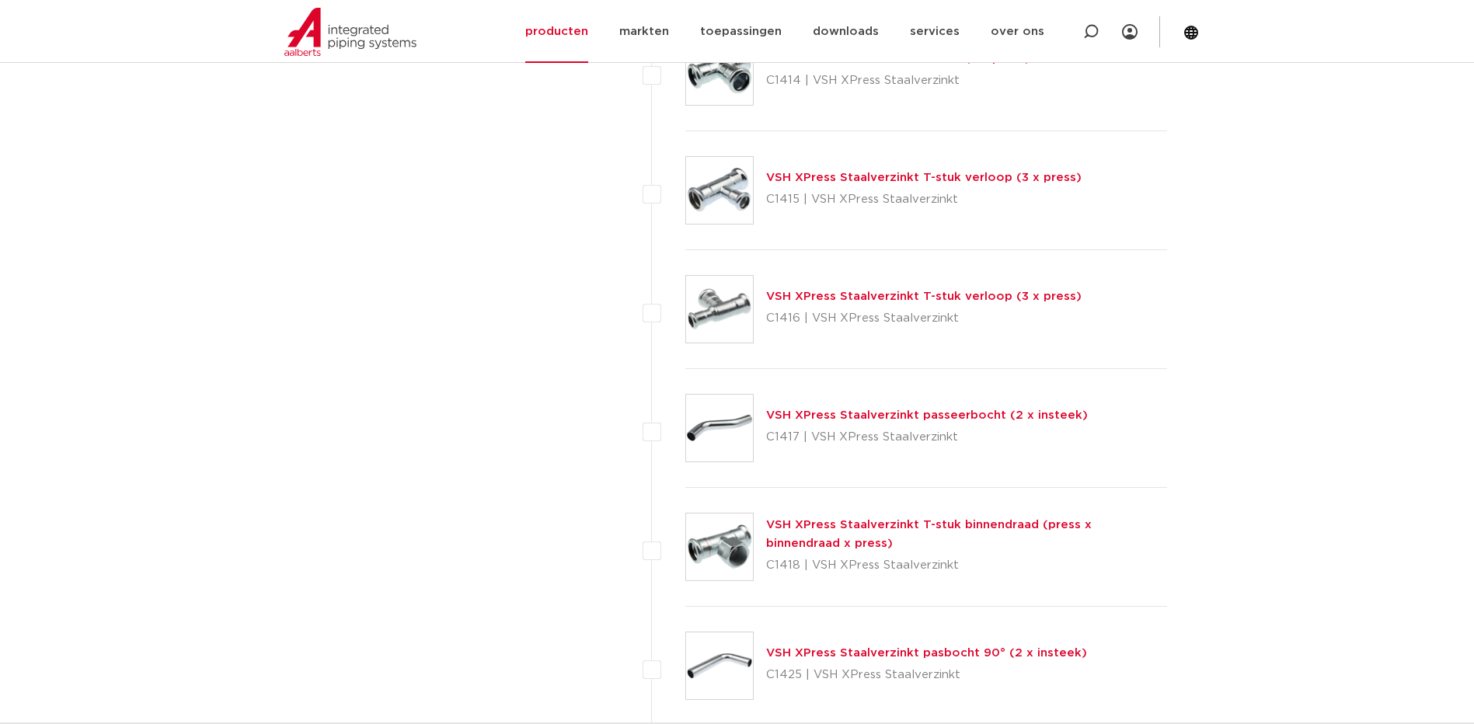
scroll to position [1709, 0]
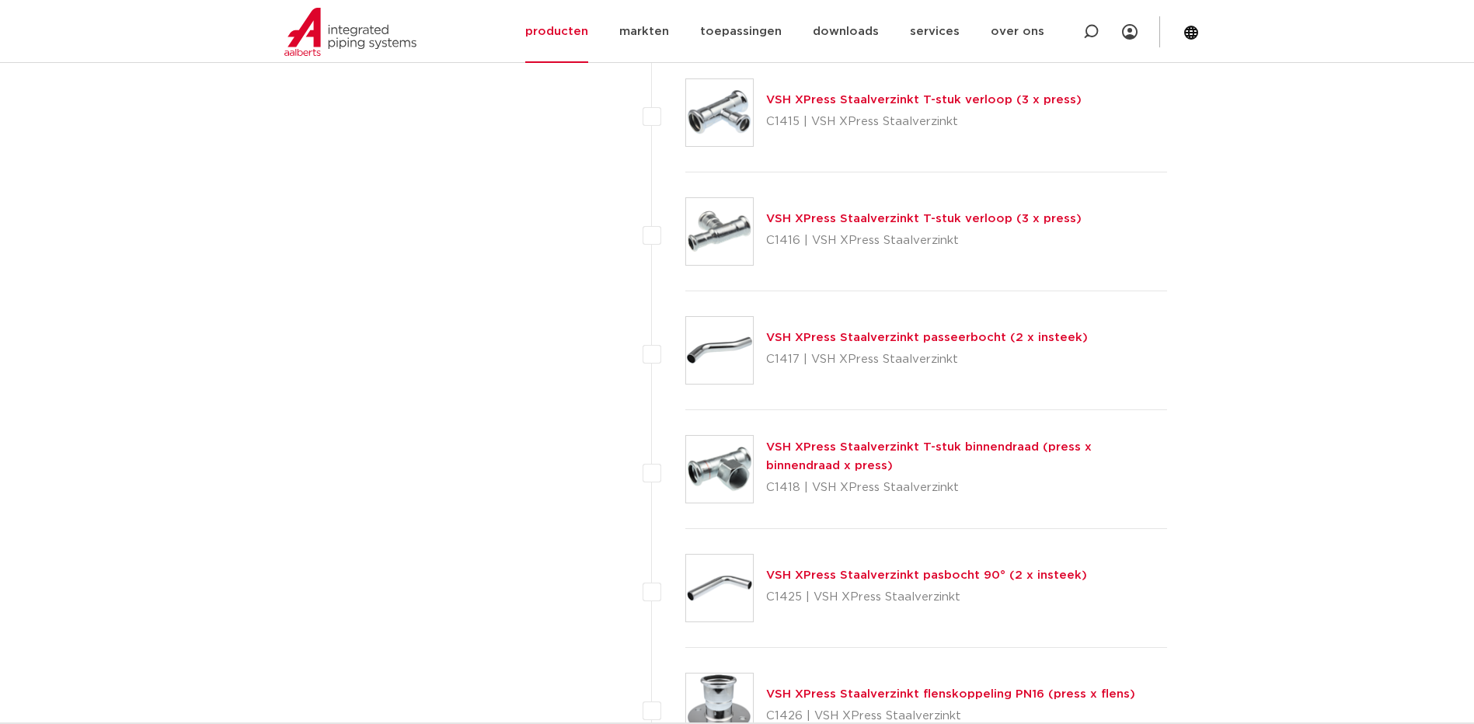
click at [845, 444] on link "VSH XPress Staalverzinkt T-stuk binnendraad (press x binnendraad x press)" at bounding box center [929, 456] width 326 height 30
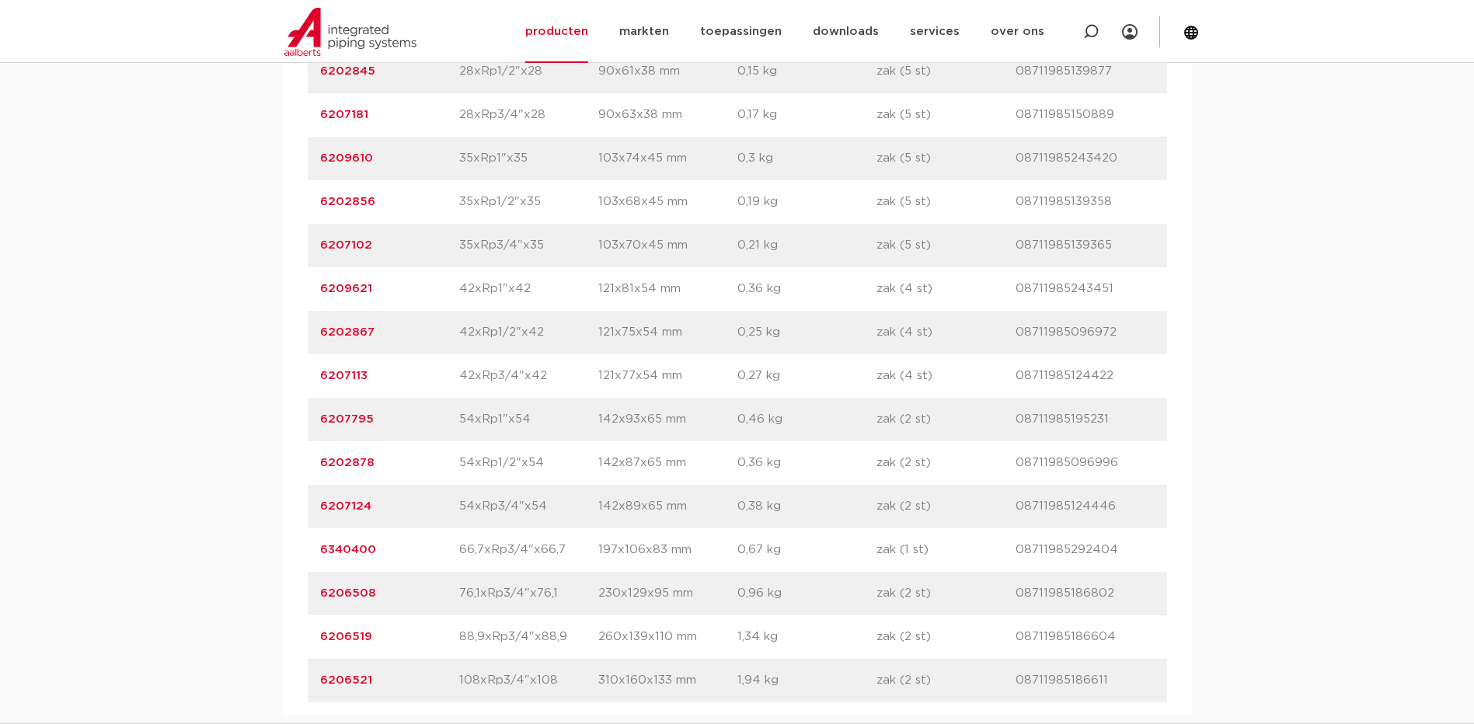
scroll to position [1476, 0]
